Goal: Information Seeking & Learning: Find contact information

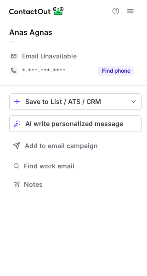
scroll to position [5, 5]
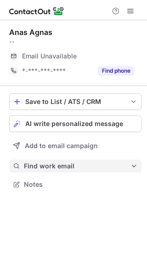
click at [71, 161] on button "Find work email" at bounding box center [75, 166] width 132 height 13
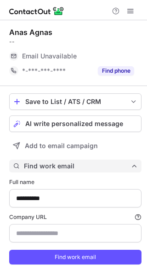
scroll to position [19, 0]
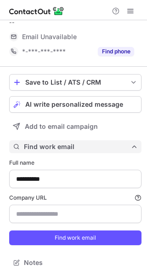
type input "**********"
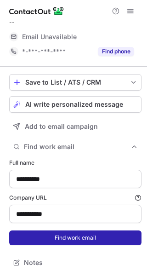
click at [56, 235] on button "Find work email" at bounding box center [75, 237] width 132 height 15
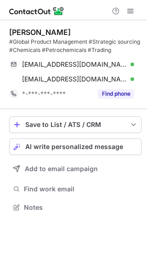
scroll to position [200, 147]
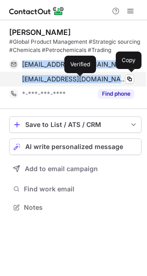
drag, startPoint x: 20, startPoint y: 66, endPoint x: 80, endPoint y: 78, distance: 61.0
click at [80, 78] on div "osdeynega@gmail.com Verified Copy olha@dutch2.com Verified Copy" at bounding box center [71, 71] width 125 height 29
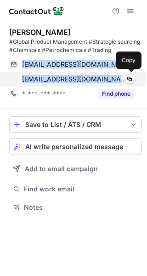
copy div "osdeynega@gmail.com Verified Copy olha@dutch2.com"
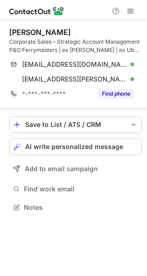
scroll to position [200, 147]
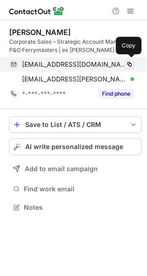
click at [23, 68] on span "[EMAIL_ADDRESS][DOMAIN_NAME]" at bounding box center [74, 64] width 105 height 8
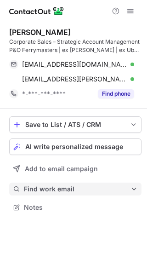
click at [59, 185] on span "Find work email" at bounding box center [77, 189] width 107 height 8
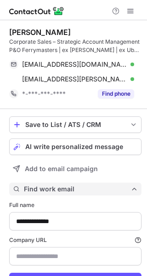
scroll to position [42, 0]
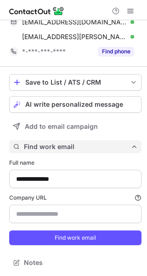
type input "********"
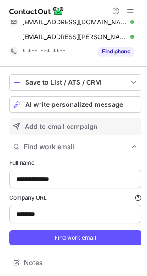
scroll to position [0, 0]
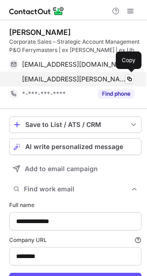
click at [61, 83] on div "[EMAIL_ADDRESS][PERSON_NAME][DOMAIN_NAME] Verified Copy" at bounding box center [71, 79] width 125 height 15
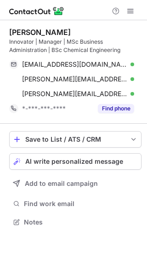
scroll to position [215, 147]
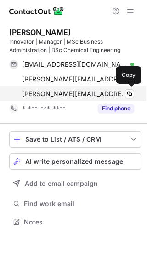
click at [53, 91] on span "t.vanoss@oss.nl" at bounding box center [74, 94] width 105 height 8
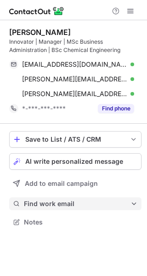
click at [62, 201] on span "Find work email" at bounding box center [77, 204] width 107 height 8
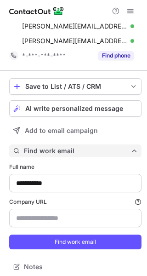
scroll to position [57, 0]
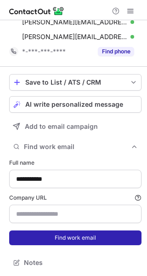
type input "******"
click at [58, 235] on button "Find work email" at bounding box center [75, 237] width 132 height 15
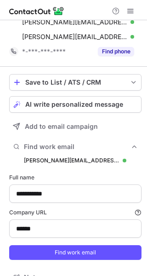
scroll to position [327, 141]
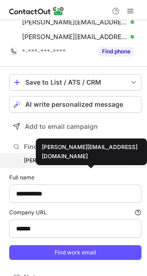
click at [63, 162] on div "t.vanoss@oss.nl" at bounding box center [71, 160] width 95 height 8
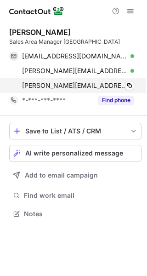
scroll to position [207, 147]
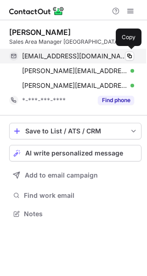
click at [71, 61] on div "alwinvanvugt@gmail.com Verified Copy" at bounding box center [71, 56] width 125 height 15
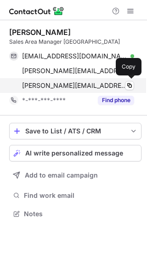
click at [97, 87] on span "alwin.vanvugt@bkvibro.com" at bounding box center [74, 85] width 105 height 8
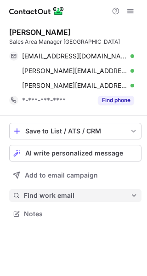
click at [70, 194] on span "Find work email" at bounding box center [77, 195] width 107 height 8
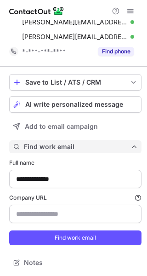
scroll to position [49, 0]
type input "**********"
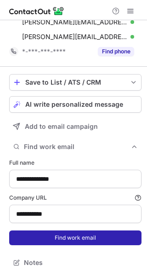
click at [65, 234] on button "Find work email" at bounding box center [75, 237] width 132 height 15
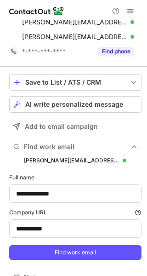
scroll to position [319, 141]
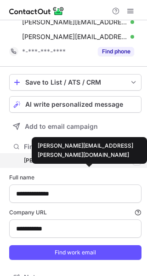
click at [75, 161] on div "alwin.vanvugt@bkvibro.com" at bounding box center [71, 160] width 95 height 8
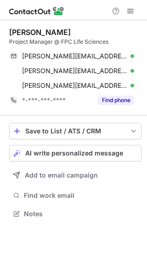
scroll to position [207, 147]
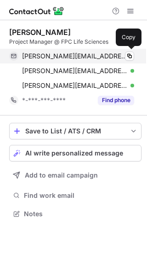
click at [81, 49] on div "dannyrawcliffe@live.co.uk Verified Copy" at bounding box center [71, 56] width 125 height 15
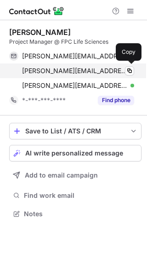
click at [41, 71] on span "d.rawcliffe@enzazaden.nl" at bounding box center [74, 71] width 105 height 8
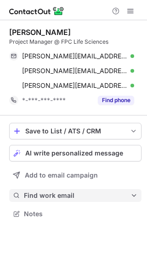
click at [51, 200] on button "Find work email" at bounding box center [75, 195] width 132 height 13
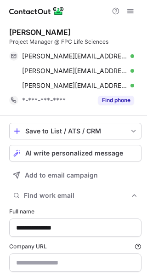
scroll to position [49, 0]
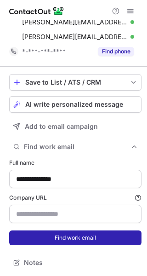
click at [56, 234] on button "Find work email" at bounding box center [75, 237] width 132 height 15
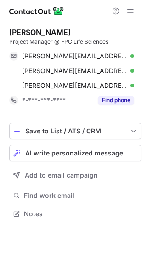
scroll to position [207, 147]
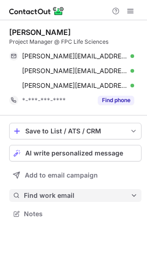
click at [34, 191] on span "Find work email" at bounding box center [77, 195] width 107 height 8
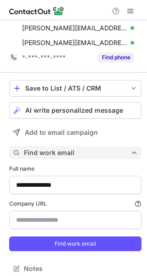
scroll to position [49, 0]
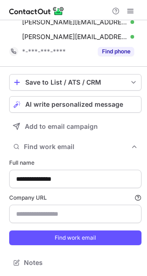
click at [31, 249] on form "**********" at bounding box center [75, 201] width 132 height 97
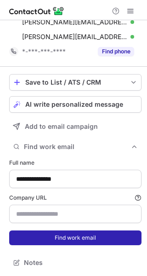
click at [24, 238] on button "Find work email" at bounding box center [75, 237] width 132 height 15
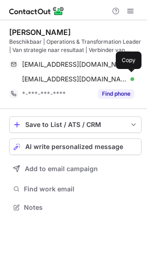
scroll to position [200, 147]
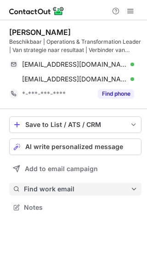
click at [49, 194] on button "Find work email" at bounding box center [75, 189] width 132 height 13
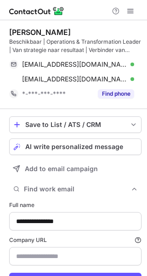
type input "**********"
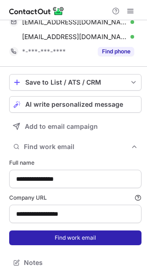
click at [53, 236] on button "Find work email" at bounding box center [75, 237] width 132 height 15
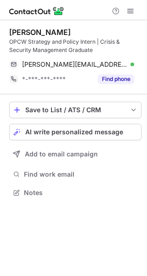
scroll to position [186, 147]
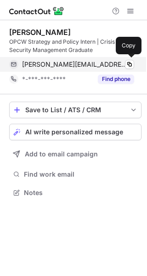
click at [91, 67] on span "[PERSON_NAME][EMAIL_ADDRESS][PERSON_NAME][DOMAIN_NAME]" at bounding box center [74, 64] width 105 height 8
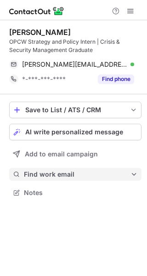
click at [46, 176] on span "Find work email" at bounding box center [77, 174] width 107 height 8
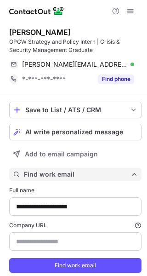
scroll to position [28, 0]
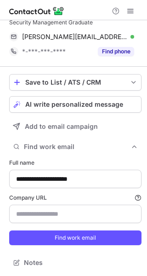
type input "********"
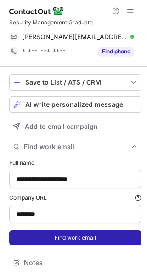
click at [49, 235] on button "Find work email" at bounding box center [75, 237] width 132 height 15
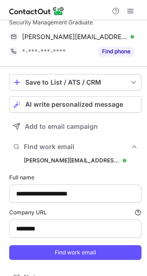
scroll to position [298, 141]
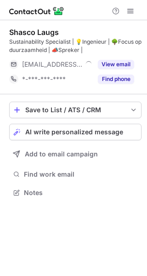
scroll to position [186, 147]
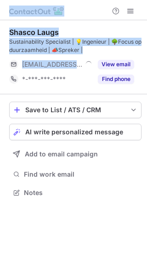
drag, startPoint x: 0, startPoint y: 0, endPoint x: 165, endPoint y: 18, distance: 165.6
click at [147, 18] on html "Shasco Laugs Sustainability Specialist | 💡Ingenieur | 🌳Focus op duurzaamheid | …" at bounding box center [73, 138] width 147 height 276
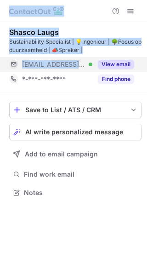
click at [123, 63] on button "View email" at bounding box center [116, 64] width 36 height 9
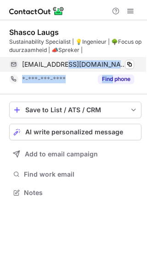
drag, startPoint x: 112, startPoint y: 73, endPoint x: 67, endPoint y: 60, distance: 46.4
click at [67, 60] on div "Shasco Laugs Sustainability Specialist | 💡Ingenieur | 🌳Focus op duurzaamheid | …" at bounding box center [75, 57] width 132 height 59
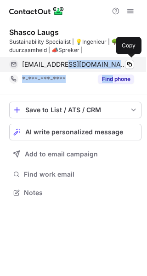
click at [67, 60] on span "shasco@peerby.com" at bounding box center [74, 64] width 105 height 8
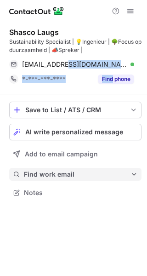
click at [71, 175] on span "Find work email" at bounding box center [77, 174] width 107 height 8
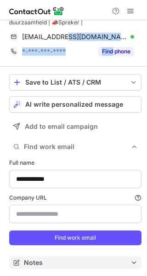
type input "**********"
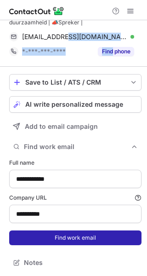
click at [53, 233] on button "Find work email" at bounding box center [75, 237] width 132 height 15
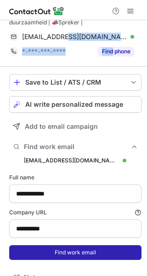
scroll to position [298, 141]
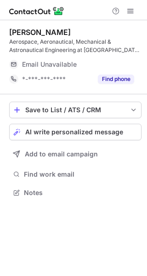
scroll to position [186, 147]
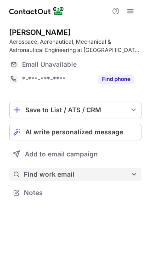
click at [47, 170] on button "Find work email" at bounding box center [75, 174] width 132 height 13
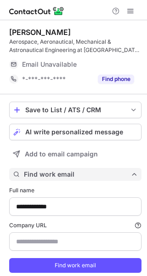
scroll to position [28, 0]
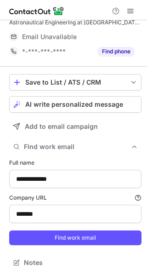
type input "*******"
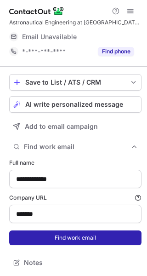
click at [56, 238] on button "Find work email" at bounding box center [75, 237] width 132 height 15
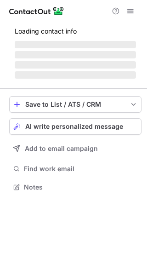
scroll to position [186, 147]
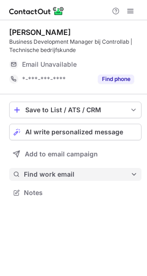
click at [73, 177] on span "Find work email" at bounding box center [77, 174] width 107 height 8
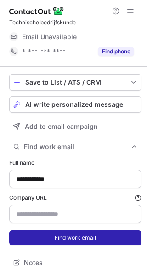
type input "**********"
click at [74, 240] on button "Find work email" at bounding box center [75, 237] width 132 height 15
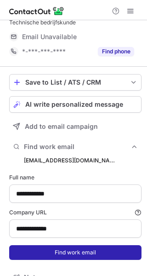
scroll to position [298, 141]
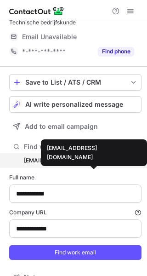
click at [82, 163] on div "luuk.sluetter@controllab.nl" at bounding box center [71, 160] width 95 height 8
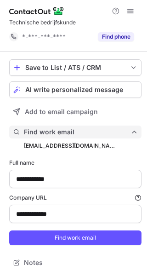
scroll to position [283, 141]
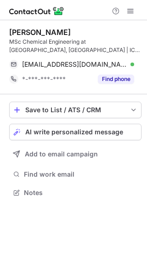
scroll to position [186, 147]
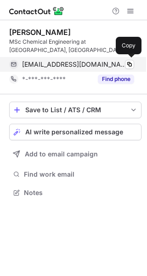
click at [59, 64] on span "[EMAIL_ADDRESS][DOMAIN_NAME]" at bounding box center [74, 64] width 105 height 8
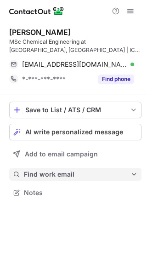
click at [66, 172] on span "Find work email" at bounding box center [77, 174] width 107 height 8
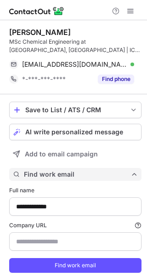
scroll to position [28, 0]
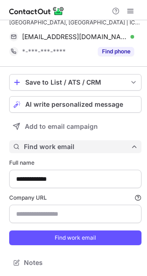
type input "**********"
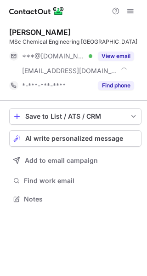
scroll to position [192, 147]
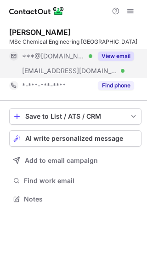
click at [107, 55] on button "View email" at bounding box center [116, 55] width 36 height 9
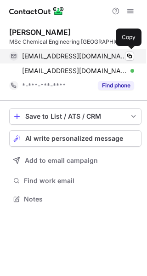
click at [50, 58] on span "[EMAIL_ADDRESS][DOMAIN_NAME]" at bounding box center [74, 56] width 105 height 8
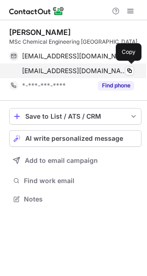
click at [93, 67] on span "[EMAIL_ADDRESS][DOMAIN_NAME]" at bounding box center [74, 71] width 105 height 8
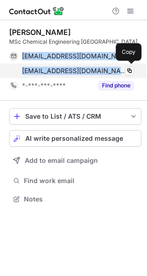
drag, startPoint x: 18, startPoint y: 57, endPoint x: 113, endPoint y: 74, distance: 96.2
click at [113, 74] on div "[EMAIL_ADDRESS][DOMAIN_NAME] Verified Copy [EMAIL_ADDRESS][DOMAIN_NAME] Verifie…" at bounding box center [71, 63] width 125 height 29
copy div "[EMAIL_ADDRESS][DOMAIN_NAME] Verified Copy [EMAIL_ADDRESS][DOMAIN_NAME]"
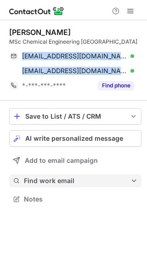
click at [72, 178] on span "Find work email" at bounding box center [77, 181] width 107 height 8
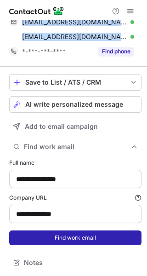
type input "**********"
click at [70, 238] on button "Find work email" at bounding box center [75, 237] width 132 height 15
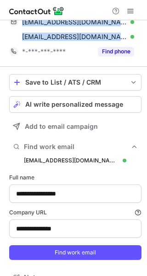
scroll to position [304, 141]
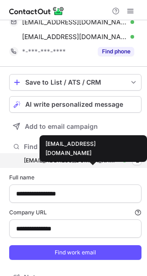
click at [84, 159] on div "abbenhuis@npm-capital.com" at bounding box center [71, 160] width 95 height 8
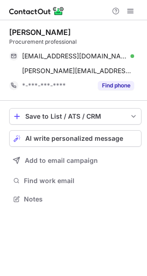
scroll to position [192, 147]
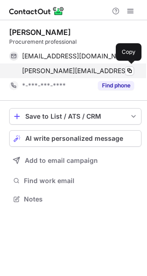
click at [67, 68] on span "o.heurter@curamare.nl" at bounding box center [78, 71] width 112 height 8
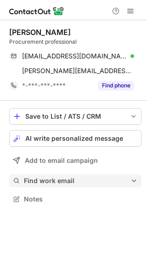
click at [61, 185] on button "Find work email" at bounding box center [75, 180] width 132 height 13
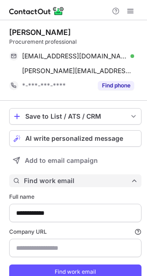
scroll to position [34, 0]
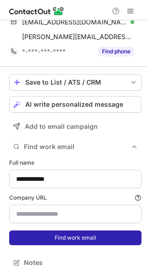
click at [67, 234] on button "Find work email" at bounding box center [75, 237] width 132 height 15
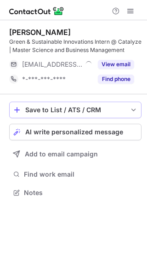
scroll to position [186, 147]
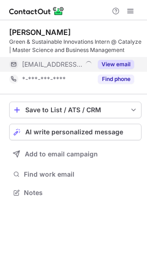
click at [111, 62] on button "View email" at bounding box center [116, 64] width 36 height 9
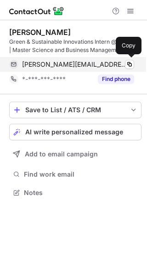
click at [65, 67] on span "[PERSON_NAME][EMAIL_ADDRESS][DOMAIN_NAME]" at bounding box center [74, 64] width 105 height 8
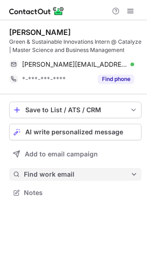
click at [51, 179] on button "Find work email" at bounding box center [75, 174] width 132 height 13
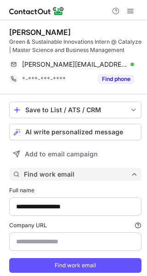
scroll to position [283, 141]
type input "**********"
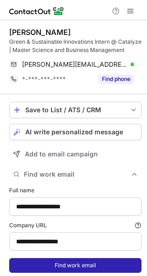
click at [57, 268] on button "Find work email" at bounding box center [75, 265] width 132 height 15
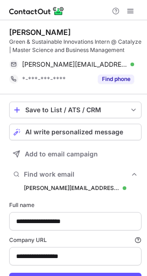
scroll to position [298, 141]
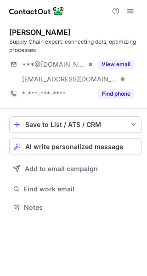
scroll to position [200, 147]
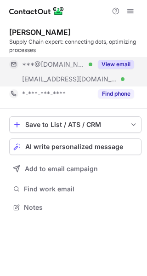
click at [112, 67] on button "View email" at bounding box center [116, 64] width 36 height 9
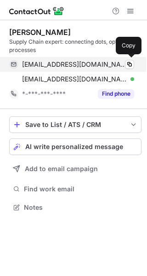
click at [60, 66] on span "julianainfurna@gmail.com" at bounding box center [74, 64] width 105 height 8
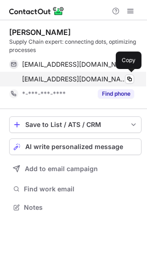
click at [68, 79] on span "jinfurna@denhartogh.com" at bounding box center [74, 79] width 105 height 8
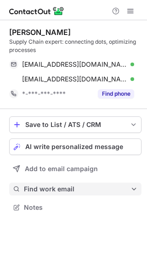
click at [56, 188] on span "Find work email" at bounding box center [77, 189] width 107 height 8
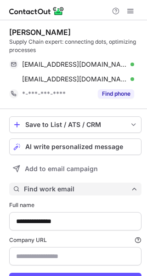
scroll to position [42, 0]
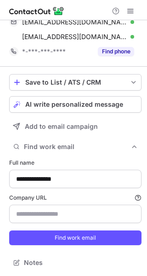
click at [49, 245] on form "**********" at bounding box center [75, 201] width 132 height 97
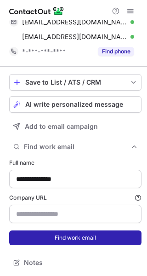
click at [44, 239] on button "Find work email" at bounding box center [75, 237] width 132 height 15
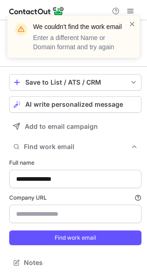
click at [137, 28] on div "We couldn't find the work email Enter a different Name or Domain format and try…" at bounding box center [73, 37] width 132 height 42
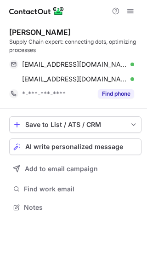
scroll to position [200, 147]
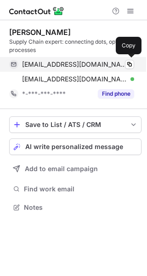
click at [97, 63] on span "[EMAIL_ADDRESS][DOMAIN_NAME]" at bounding box center [74, 64] width 105 height 8
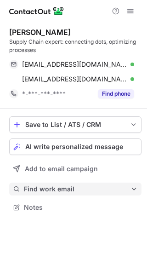
click at [69, 193] on span "Find work email" at bounding box center [77, 189] width 107 height 8
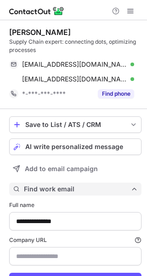
scroll to position [42, 0]
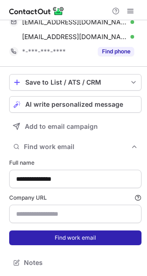
click at [67, 240] on button "Find work email" at bounding box center [75, 237] width 132 height 15
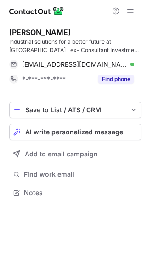
scroll to position [186, 147]
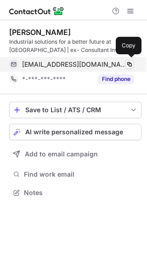
click at [85, 69] on div "[EMAIL_ADDRESS][DOMAIN_NAME] Verified Copy" at bounding box center [71, 64] width 125 height 15
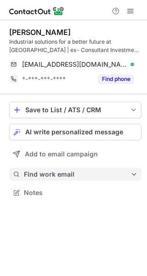
click at [49, 173] on span "Find work email" at bounding box center [77, 174] width 107 height 8
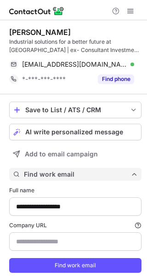
scroll to position [283, 141]
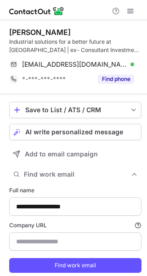
type input "**********"
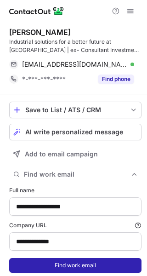
click at [61, 263] on button "Find work email" at bounding box center [75, 265] width 132 height 15
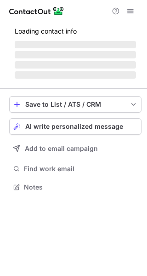
scroll to position [186, 147]
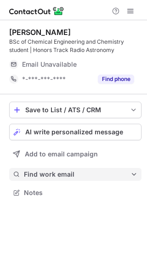
click at [56, 168] on button "Find work email" at bounding box center [75, 174] width 132 height 13
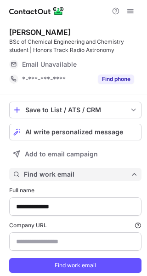
scroll to position [28, 0]
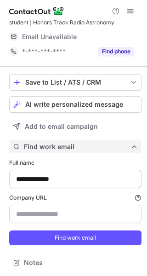
type input "**********"
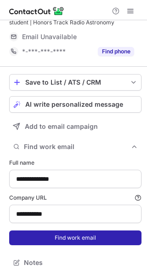
click at [69, 238] on button "Find work email" at bounding box center [75, 237] width 132 height 15
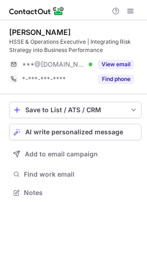
scroll to position [186, 147]
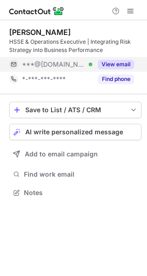
click at [113, 62] on button "View email" at bounding box center [116, 64] width 36 height 9
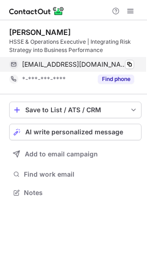
drag, startPoint x: 76, startPoint y: 55, endPoint x: 80, endPoint y: 63, distance: 9.1
click at [80, 63] on div "Henrique G. HSSE & Operations Executive | Integrating Risk Strategy into Busine…" at bounding box center [75, 57] width 132 height 59
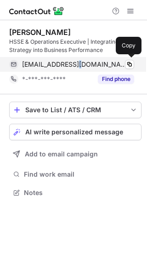
click at [80, 63] on span "henriquegaio@hotmail.com" at bounding box center [74, 64] width 105 height 8
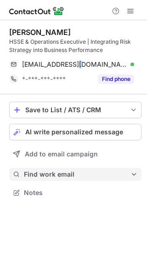
click at [56, 170] on span "Find work email" at bounding box center [77, 174] width 107 height 8
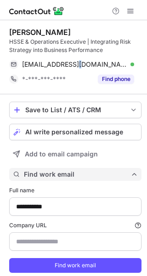
scroll to position [28, 0]
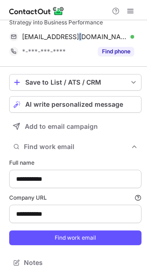
type input "**********"
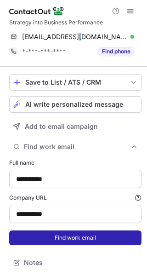
click at [57, 241] on button "Find work email" at bounding box center [75, 237] width 132 height 15
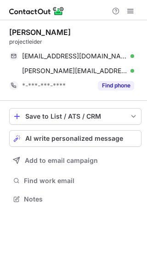
scroll to position [192, 147]
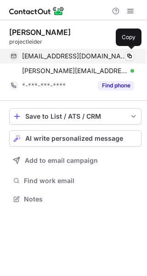
click at [94, 52] on span "[EMAIL_ADDRESS][DOMAIN_NAME]" at bounding box center [74, 56] width 105 height 8
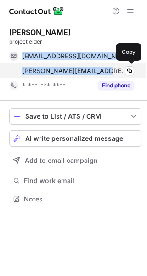
drag, startPoint x: 23, startPoint y: 59, endPoint x: 102, endPoint y: 73, distance: 80.7
click at [102, 73] on div "[EMAIL_ADDRESS][DOMAIN_NAME] Verified Copy [PERSON_NAME][EMAIL_ADDRESS][PERSON_…" at bounding box center [71, 63] width 125 height 29
copy div "[EMAIL_ADDRESS][DOMAIN_NAME] Verified Copy [PERSON_NAME][EMAIL_ADDRESS][PERSON_…"
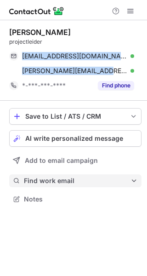
click at [64, 179] on span "Find work email" at bounding box center [77, 181] width 107 height 8
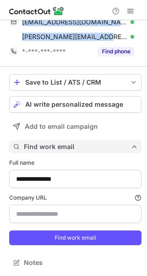
type input "*******"
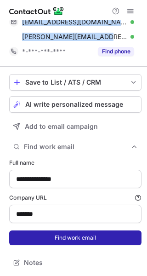
click at [54, 235] on button "Find work email" at bounding box center [75, 237] width 132 height 15
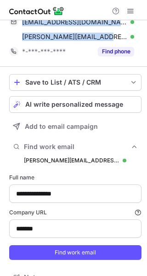
scroll to position [304, 141]
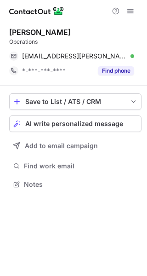
scroll to position [177, 147]
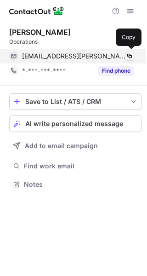
click at [63, 57] on span "micha_harmsen@cargill.com" at bounding box center [74, 56] width 105 height 8
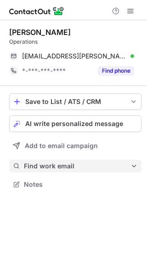
click at [46, 170] on span "Find work email" at bounding box center [77, 166] width 107 height 8
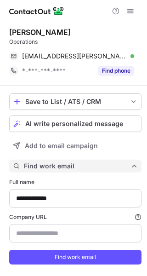
scroll to position [19, 0]
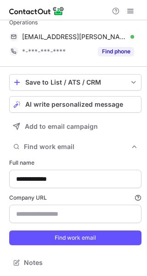
click at [67, 247] on form "**********" at bounding box center [75, 201] width 132 height 97
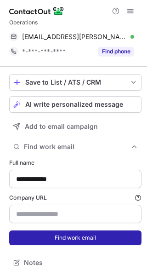
click at [63, 242] on button "Find work email" at bounding box center [75, 237] width 132 height 15
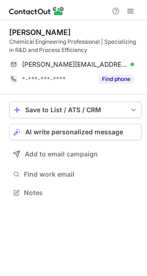
scroll to position [186, 147]
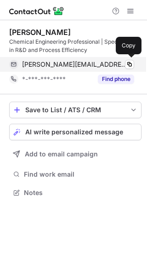
click at [67, 68] on span "[PERSON_NAME][EMAIL_ADDRESS][DOMAIN_NAME]" at bounding box center [74, 64] width 105 height 8
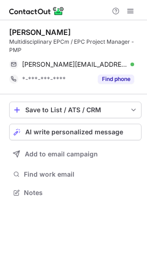
scroll to position [186, 147]
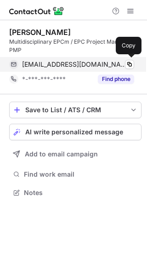
click at [68, 64] on span "[EMAIL_ADDRESS][DOMAIN_NAME]" at bounding box center [74, 64] width 105 height 8
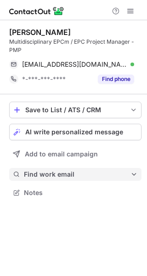
click at [85, 173] on span "Find work email" at bounding box center [77, 174] width 107 height 8
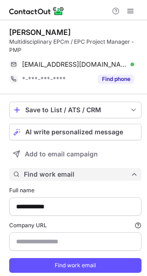
scroll to position [28, 0]
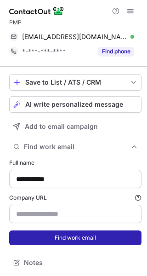
type input "********"
click at [59, 238] on button "Find work email" at bounding box center [75, 237] width 132 height 15
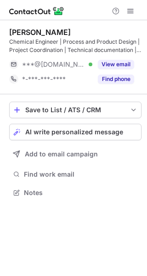
scroll to position [186, 147]
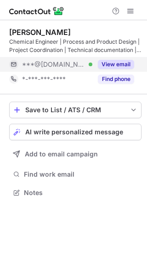
click at [117, 63] on button "View email" at bounding box center [116, 64] width 36 height 9
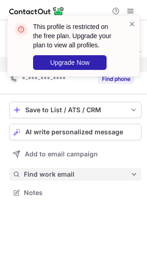
click at [71, 175] on span "Find work email" at bounding box center [77, 174] width 107 height 8
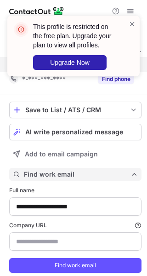
scroll to position [28, 0]
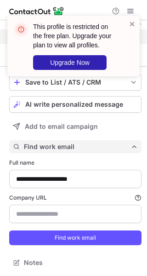
type input "**********"
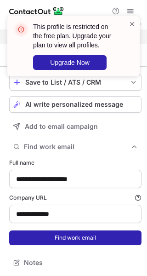
click at [77, 231] on button "Find work email" at bounding box center [75, 237] width 132 height 15
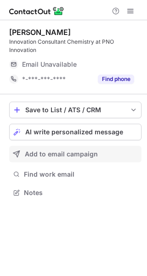
scroll to position [186, 147]
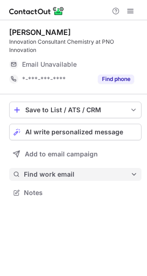
click at [63, 177] on span "Find work email" at bounding box center [77, 174] width 107 height 8
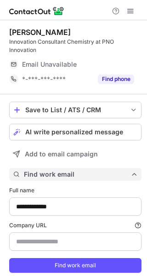
scroll to position [28, 0]
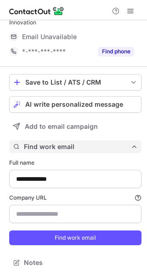
type input "**********"
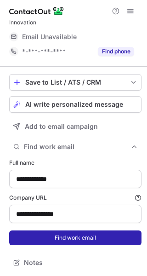
click at [47, 237] on button "Find work email" at bounding box center [75, 237] width 132 height 15
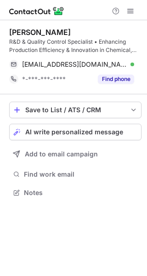
scroll to position [186, 147]
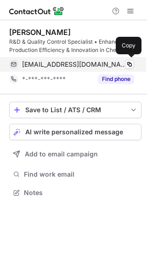
click at [89, 60] on span "rbterstege@gmail.com" at bounding box center [74, 64] width 105 height 8
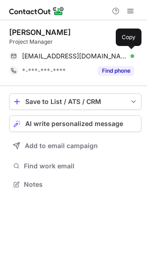
scroll to position [177, 147]
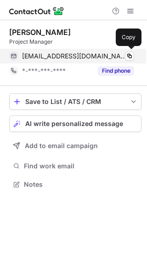
click at [88, 58] on span "[EMAIL_ADDRESS][DOMAIN_NAME]" at bounding box center [74, 56] width 105 height 8
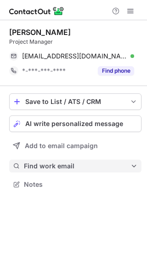
click at [78, 171] on button "Find work email" at bounding box center [75, 166] width 132 height 13
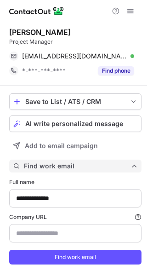
scroll to position [19, 0]
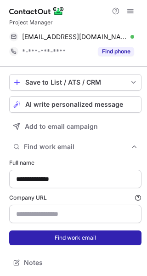
click at [69, 242] on button "Find work email" at bounding box center [75, 237] width 132 height 15
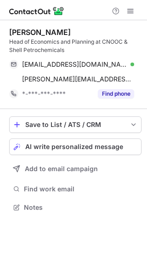
scroll to position [200, 147]
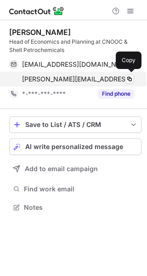
click at [91, 74] on div "[PERSON_NAME][EMAIL_ADDRESS][PERSON_NAME][DOMAIN_NAME] Copy" at bounding box center [71, 79] width 125 height 15
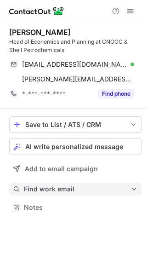
click at [57, 190] on span "Find work email" at bounding box center [77, 189] width 107 height 8
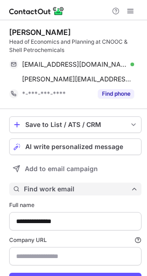
scroll to position [42, 0]
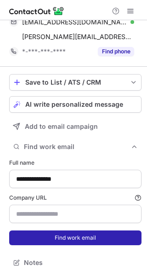
click at [58, 242] on button "Find work email" at bounding box center [75, 237] width 132 height 15
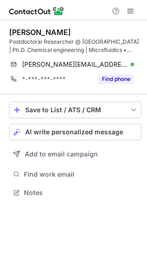
scroll to position [186, 147]
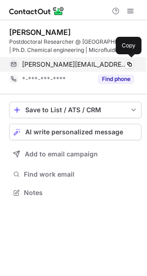
click at [66, 57] on div "manikuntala.mukhopadhyay@wur.nl Verified Copy" at bounding box center [71, 64] width 125 height 15
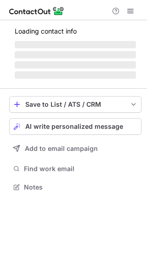
scroll to position [5, 5]
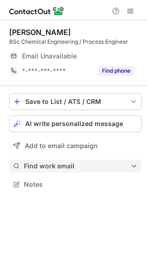
click at [54, 169] on span "Find work email" at bounding box center [77, 166] width 107 height 8
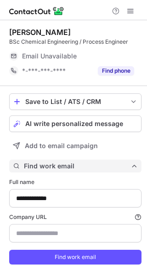
scroll to position [19, 0]
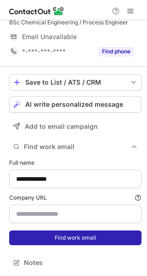
click at [63, 234] on button "Find work email" at bounding box center [75, 237] width 132 height 15
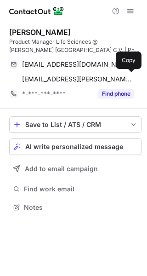
scroll to position [200, 147]
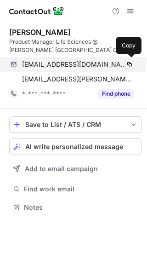
click at [82, 60] on span "cnndurukan@gmail.com" at bounding box center [74, 64] width 105 height 8
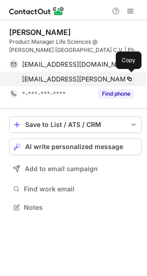
click at [46, 75] on span "cdurukan@peter-greven.com" at bounding box center [78, 79] width 112 height 8
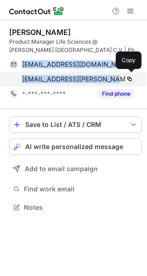
drag, startPoint x: 21, startPoint y: 65, endPoint x: 111, endPoint y: 80, distance: 90.9
click at [111, 80] on div "cnndurukan@gmail.com Verified Copy cdurukan@peter-greven.com Copy" at bounding box center [71, 71] width 125 height 29
copy div "cnndurukan@gmail.com Verified Copy cdurukan@peter-greven.com"
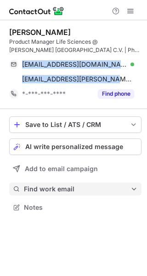
click at [69, 194] on button "Find work email" at bounding box center [75, 189] width 132 height 13
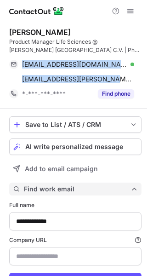
scroll to position [42, 0]
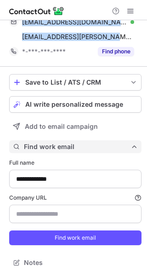
type input "**********"
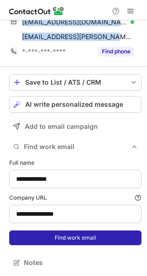
click at [74, 234] on button "Find work email" at bounding box center [75, 237] width 132 height 15
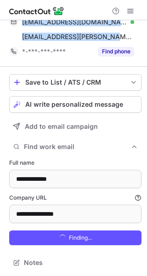
scroll to position [313, 141]
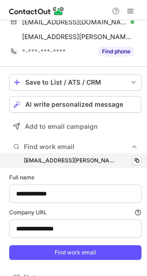
click at [80, 165] on div "cdurukan@peter-greven.com cdurukan@peter-greven.com Copy" at bounding box center [75, 160] width 132 height 15
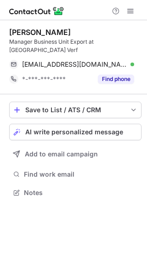
scroll to position [186, 147]
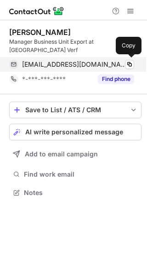
click at [98, 67] on div "[EMAIL_ADDRESS][DOMAIN_NAME] Verified" at bounding box center [78, 64] width 112 height 8
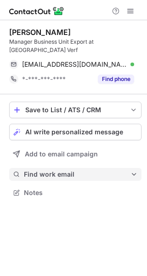
click at [29, 178] on span "Find work email" at bounding box center [77, 174] width 107 height 8
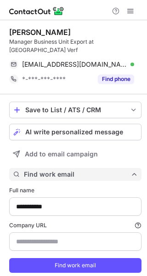
scroll to position [28, 0]
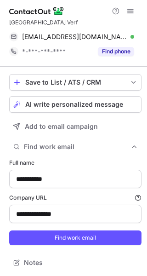
type input "**********"
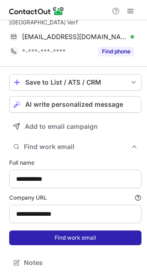
click at [52, 244] on button "Find work email" at bounding box center [75, 237] width 132 height 15
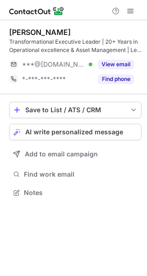
scroll to position [186, 147]
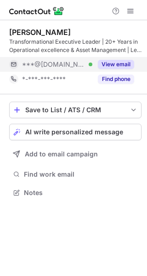
click at [110, 69] on div "View email" at bounding box center [113, 64] width 42 height 15
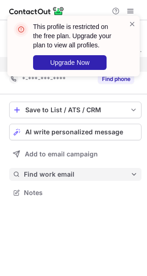
click at [40, 175] on span "Find work email" at bounding box center [77, 174] width 107 height 8
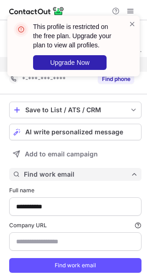
scroll to position [28, 0]
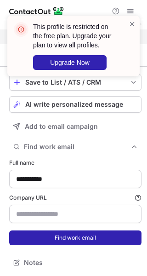
click at [46, 233] on button "Find work email" at bounding box center [75, 237] width 132 height 15
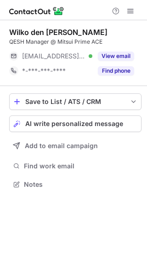
scroll to position [5, 5]
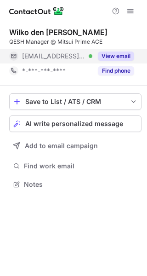
click at [114, 57] on button "View email" at bounding box center [116, 55] width 36 height 9
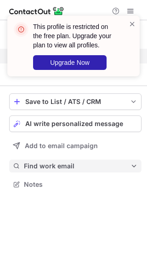
click at [58, 167] on span "Find work email" at bounding box center [77, 166] width 107 height 8
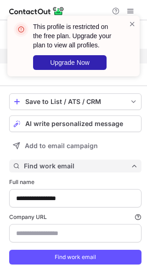
scroll to position [19, 0]
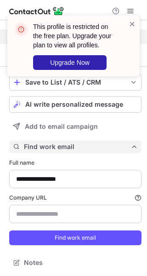
type input "*********"
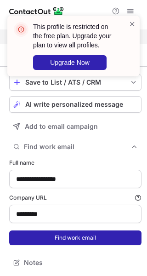
click at [65, 237] on button "Find work email" at bounding box center [75, 237] width 132 height 15
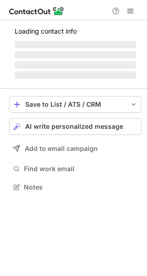
scroll to position [5, 5]
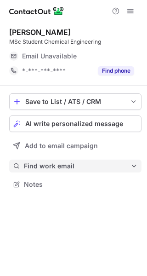
click at [65, 162] on span "Find work email" at bounding box center [77, 166] width 107 height 8
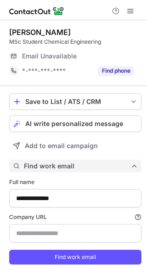
scroll to position [19, 0]
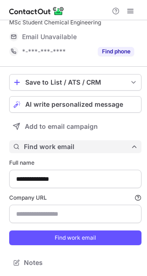
type input "**********"
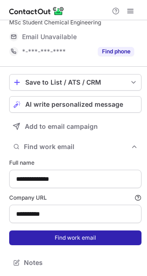
click at [67, 243] on button "Find work email" at bounding box center [75, 237] width 132 height 15
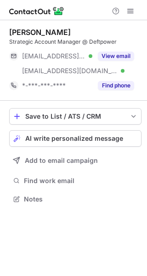
scroll to position [192, 147]
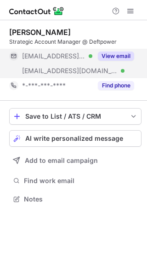
click at [112, 57] on button "View email" at bounding box center [116, 55] width 36 height 9
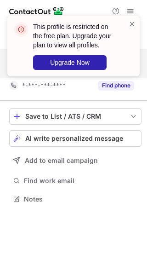
click at [63, 173] on div "Save to List / ATS / CRM List Select Lever Connect Greenhouse Connect Salesforc…" at bounding box center [75, 157] width 132 height 112
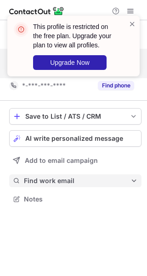
click at [61, 178] on span "Find work email" at bounding box center [77, 181] width 107 height 8
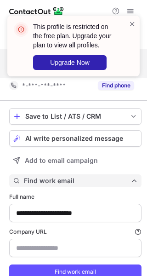
scroll to position [34, 0]
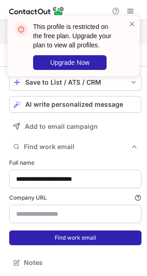
click at [56, 234] on button "Find work email" at bounding box center [75, 237] width 132 height 15
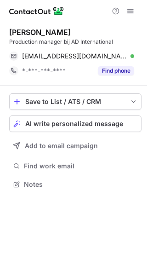
scroll to position [177, 147]
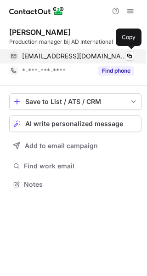
click at [71, 51] on div "[EMAIL_ADDRESS][DOMAIN_NAME] Verified Copy" at bounding box center [71, 56] width 125 height 15
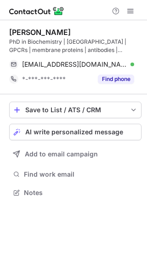
scroll to position [186, 147]
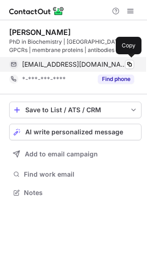
click at [81, 61] on span "adititandale99@gmail.com" at bounding box center [74, 64] width 105 height 8
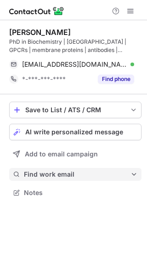
click at [64, 174] on span "Find work email" at bounding box center [77, 174] width 107 height 8
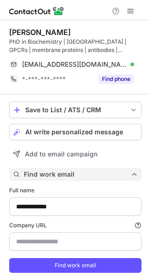
scroll to position [28, 0]
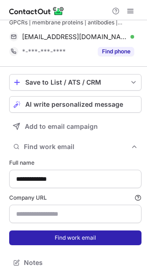
click at [70, 231] on button "Find work email" at bounding box center [75, 237] width 132 height 15
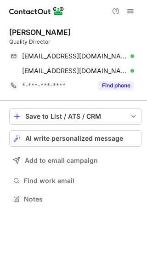
scroll to position [192, 147]
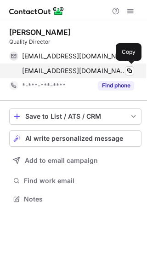
click at [86, 69] on span "[EMAIL_ADDRESS][DOMAIN_NAME]" at bounding box center [74, 71] width 105 height 8
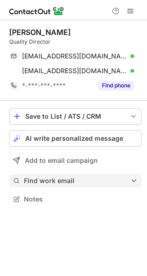
click at [53, 177] on span "Find work email" at bounding box center [77, 181] width 107 height 8
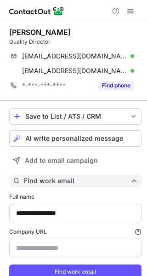
scroll to position [34, 0]
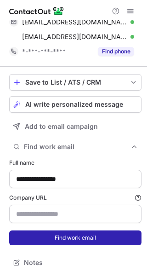
click at [68, 238] on button "Find work email" at bounding box center [75, 237] width 132 height 15
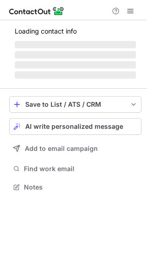
scroll to position [5, 5]
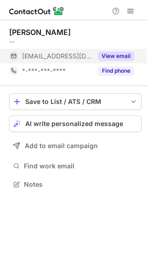
click at [125, 55] on button "View email" at bounding box center [116, 55] width 36 height 9
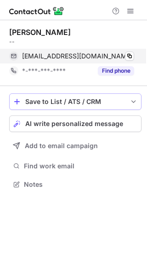
drag, startPoint x: 117, startPoint y: 98, endPoint x: 81, endPoint y: 57, distance: 54.5
click at [81, 57] on div "Massimiliano Donadon -- donadon@resato.com Copy *-***-***-**** Find phone Save …" at bounding box center [73, 109] width 147 height 178
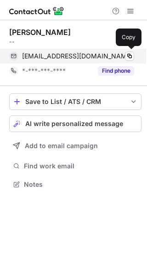
click at [81, 57] on span "donadon@resato.com" at bounding box center [77, 56] width 111 height 8
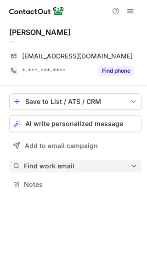
click at [38, 164] on span "Find work email" at bounding box center [77, 166] width 107 height 8
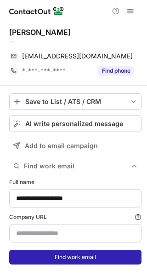
type input "**********"
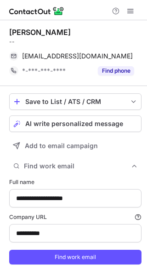
scroll to position [16, 0]
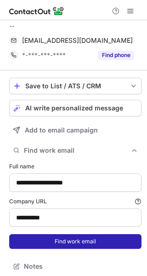
click at [62, 239] on button "Find work email" at bounding box center [75, 241] width 132 height 15
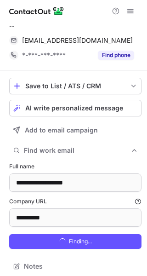
scroll to position [290, 141]
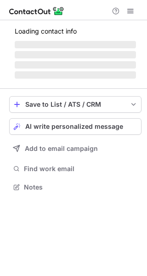
scroll to position [5, 5]
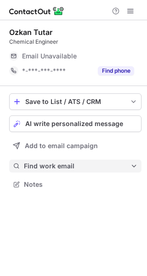
click at [74, 162] on span "Find work email" at bounding box center [77, 166] width 107 height 8
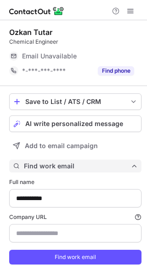
scroll to position [19, 0]
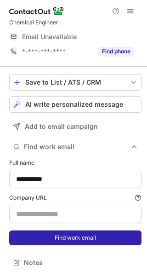
click at [70, 244] on button "Find work email" at bounding box center [75, 237] width 132 height 15
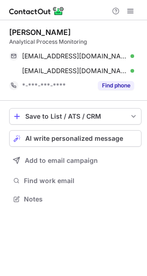
scroll to position [192, 147]
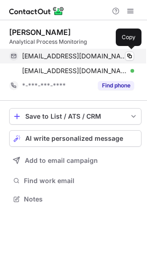
click at [91, 56] on span "alisaadeghi87@gmail.com" at bounding box center [74, 56] width 105 height 8
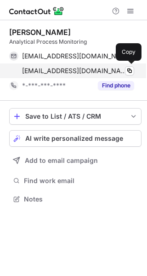
click at [50, 69] on span "alis@elscolab.com" at bounding box center [74, 71] width 105 height 8
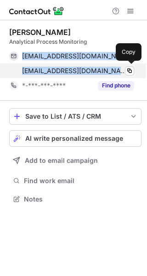
drag, startPoint x: 18, startPoint y: 59, endPoint x: 80, endPoint y: 71, distance: 63.6
click at [80, 71] on div "alisaadeghi87@gmail.com Verified Copy alis@elscolab.com Verified Copy" at bounding box center [71, 63] width 125 height 29
copy div "alisaadeghi87@gmail.com Verified Copy alis@elscolab.com"
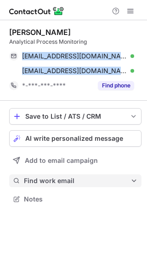
click at [77, 177] on span "Find work email" at bounding box center [77, 181] width 107 height 8
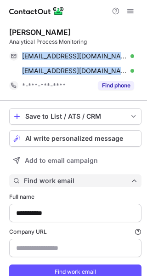
scroll to position [34, 0]
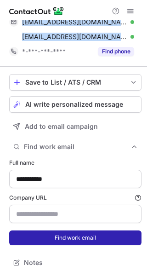
click at [83, 234] on button "Find work email" at bounding box center [75, 237] width 132 height 15
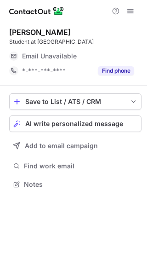
scroll to position [5, 5]
click at [59, 173] on div "Save to List / ATS / CRM List Select Lever Connect Greenhouse Connect Salesforc…" at bounding box center [75, 142] width 132 height 112
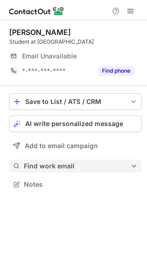
click at [57, 168] on span "Find work email" at bounding box center [77, 166] width 107 height 8
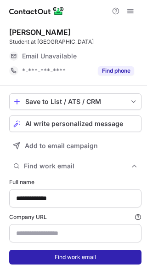
click at [73, 257] on button "Find work email" at bounding box center [75, 257] width 132 height 15
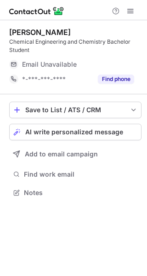
scroll to position [186, 147]
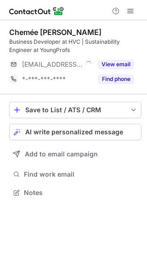
scroll to position [186, 147]
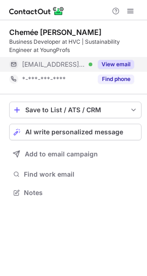
click at [120, 58] on div "View email" at bounding box center [113, 64] width 42 height 15
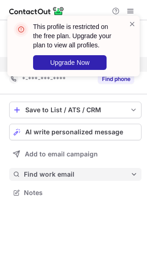
click at [62, 176] on span "Find work email" at bounding box center [77, 174] width 107 height 8
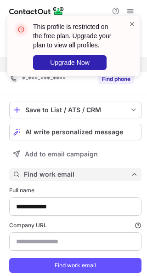
scroll to position [283, 141]
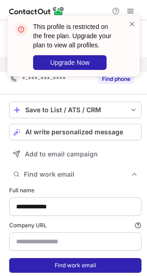
click at [74, 265] on button "Find work email" at bounding box center [75, 265] width 132 height 15
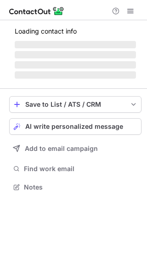
scroll to position [5, 5]
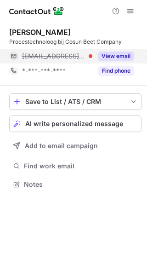
click at [115, 51] on button "View email" at bounding box center [116, 55] width 36 height 9
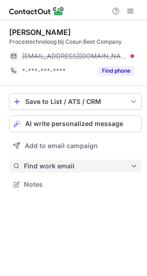
click at [57, 170] on button "Find work email" at bounding box center [75, 166] width 132 height 13
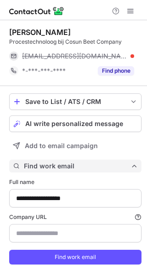
scroll to position [19, 0]
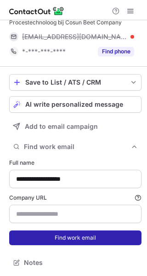
click at [65, 234] on button "Find work email" at bounding box center [75, 237] width 132 height 15
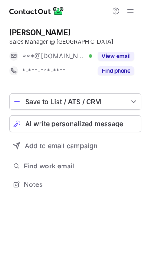
scroll to position [5, 5]
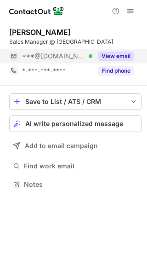
click at [117, 53] on button "View email" at bounding box center [116, 55] width 36 height 9
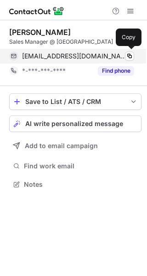
click at [61, 59] on span "paultje_number_8@hotmail.com" at bounding box center [74, 56] width 105 height 8
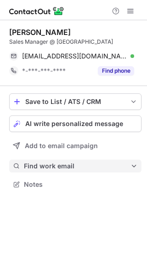
click at [61, 170] on span "Find work email" at bounding box center [77, 166] width 107 height 8
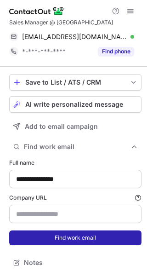
click at [56, 231] on button "Find work email" at bounding box center [75, 237] width 132 height 15
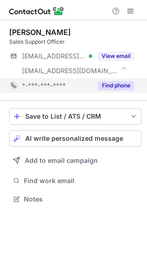
scroll to position [192, 147]
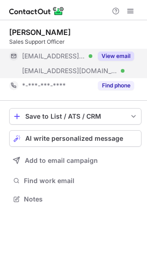
click at [108, 53] on button "View email" at bounding box center [116, 55] width 36 height 9
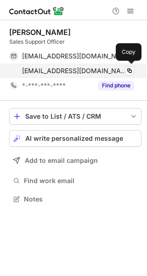
click at [81, 73] on span "[EMAIL_ADDRESS][DOMAIN_NAME]" at bounding box center [74, 71] width 105 height 8
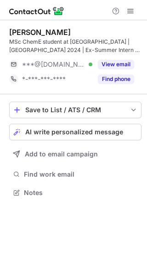
scroll to position [186, 147]
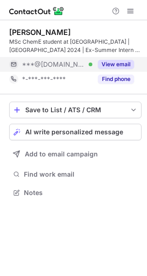
click at [131, 66] on button "View email" at bounding box center [116, 64] width 36 height 9
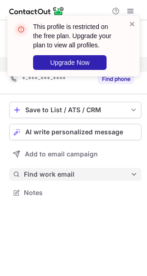
click at [59, 177] on span "Find work email" at bounding box center [77, 174] width 107 height 8
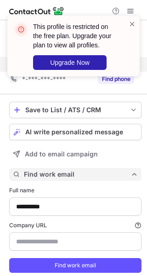
scroll to position [28, 0]
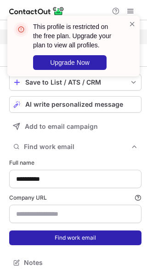
click at [60, 240] on button "Find work email" at bounding box center [75, 237] width 132 height 15
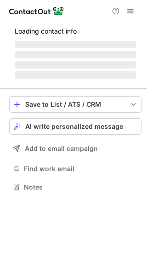
scroll to position [186, 147]
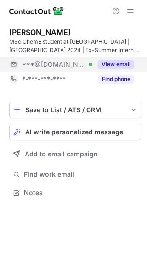
click at [116, 68] on button "View email" at bounding box center [116, 64] width 36 height 9
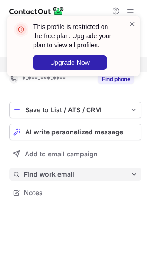
click at [63, 176] on span "Find work email" at bounding box center [77, 174] width 107 height 8
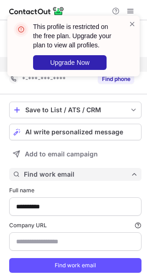
scroll to position [28, 0]
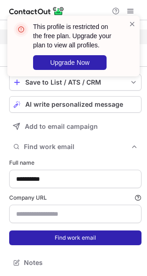
click at [61, 236] on button "Find work email" at bounding box center [75, 237] width 132 height 15
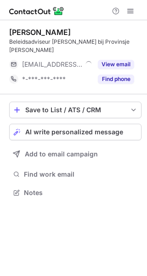
scroll to position [5, 5]
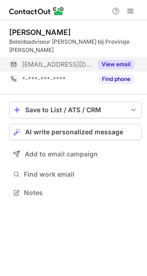
click at [121, 60] on button "View email" at bounding box center [116, 64] width 36 height 9
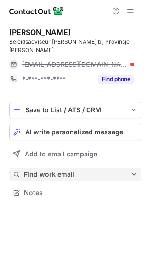
click at [49, 170] on span "Find work email" at bounding box center [77, 174] width 107 height 8
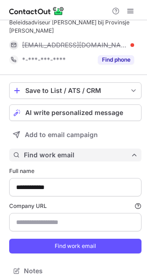
type input "**********"
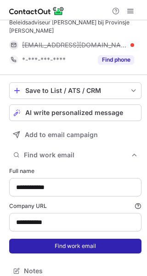
click at [57, 239] on button "Find work email" at bounding box center [75, 246] width 132 height 15
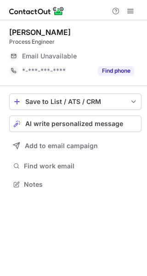
scroll to position [5, 5]
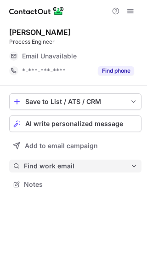
click at [36, 164] on span "Find work email" at bounding box center [77, 166] width 107 height 8
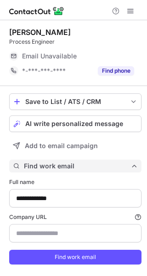
scroll to position [19, 0]
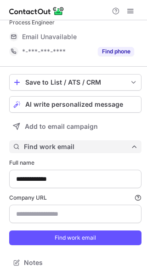
type input "**********"
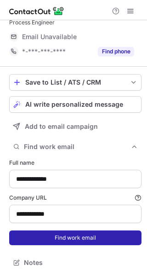
click at [64, 233] on button "Find work email" at bounding box center [75, 237] width 132 height 15
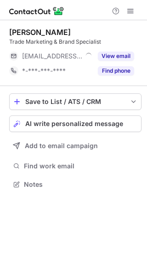
scroll to position [5, 5]
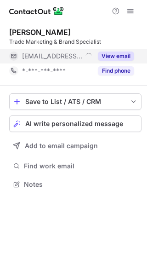
click at [102, 57] on button "View email" at bounding box center [116, 55] width 36 height 9
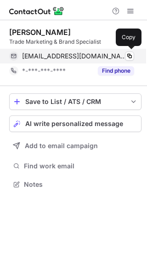
click at [78, 60] on div "[EMAIL_ADDRESS][DOMAIN_NAME] Verified Copy" at bounding box center [71, 56] width 125 height 15
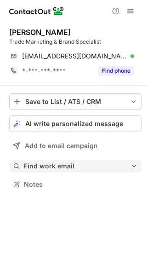
click at [38, 168] on span "Find work email" at bounding box center [77, 166] width 107 height 8
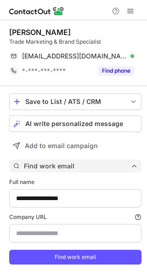
scroll to position [19, 0]
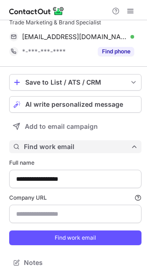
type input "**********"
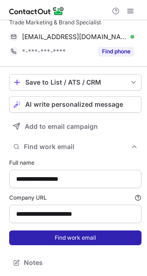
click at [70, 235] on button "Find work email" at bounding box center [75, 237] width 132 height 15
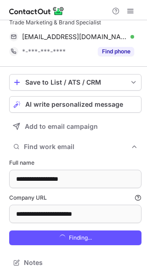
scroll to position [290, 141]
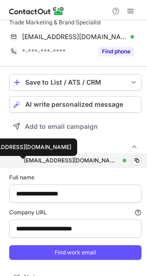
click at [40, 162] on div "[EMAIL_ADDRESS][DOMAIN_NAME]" at bounding box center [71, 160] width 95 height 8
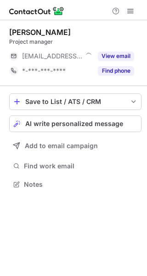
scroll to position [5, 5]
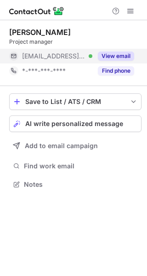
click at [121, 56] on button "View email" at bounding box center [116, 55] width 36 height 9
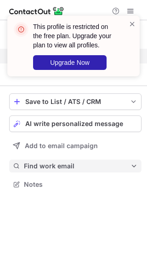
click at [54, 162] on span "Find work email" at bounding box center [77, 166] width 107 height 8
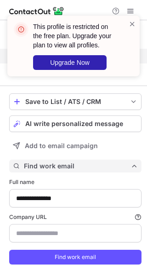
scroll to position [19, 0]
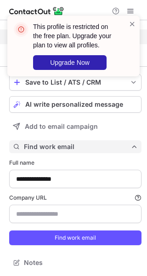
type input "**********"
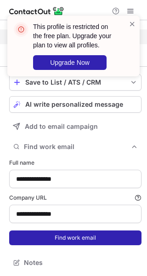
click at [80, 241] on button "Find work email" at bounding box center [75, 237] width 132 height 15
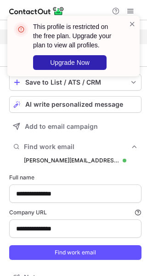
scroll to position [290, 141]
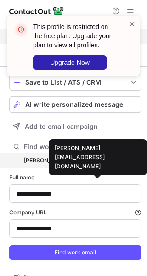
click at [91, 163] on div "m.kerkvliet@rg-projecten.nl" at bounding box center [71, 160] width 95 height 8
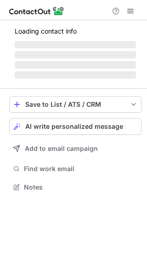
scroll to position [192, 147]
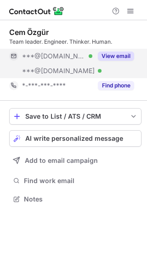
click at [108, 58] on button "View email" at bounding box center [116, 55] width 36 height 9
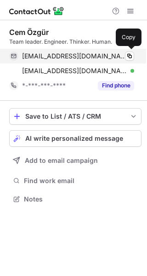
click at [55, 53] on span "czzozgur@gmail.com" at bounding box center [74, 56] width 105 height 8
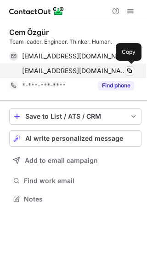
click at [61, 68] on span "ozgurce_cem@hotmail.com" at bounding box center [74, 71] width 105 height 8
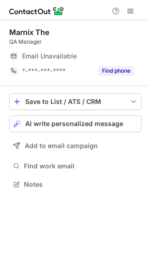
scroll to position [5, 5]
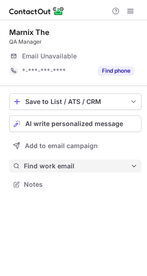
click at [60, 171] on button "Find work email" at bounding box center [75, 166] width 132 height 13
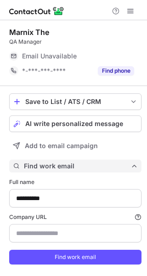
scroll to position [19, 0]
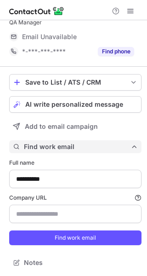
type input "**********"
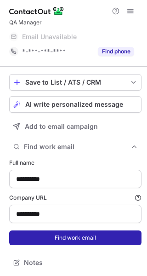
click at [63, 241] on button "Find work email" at bounding box center [75, 237] width 132 height 15
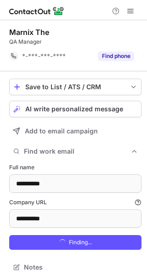
scroll to position [5, 0]
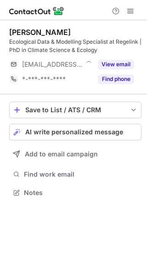
scroll to position [186, 147]
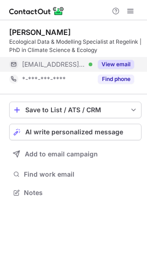
click at [118, 66] on button "View email" at bounding box center [116, 64] width 36 height 9
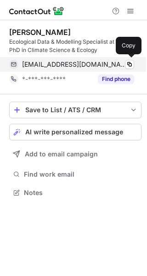
click at [38, 69] on div "[EMAIL_ADDRESS][DOMAIN_NAME] Verified Copy" at bounding box center [71, 64] width 125 height 15
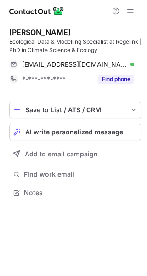
click at [61, 166] on div "Save to List / ATS / CRM List Select Lever Connect Greenhouse Connect Salesforc…" at bounding box center [75, 150] width 132 height 112
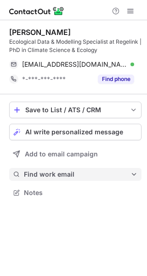
click at [65, 172] on span "Find work email" at bounding box center [77, 174] width 107 height 8
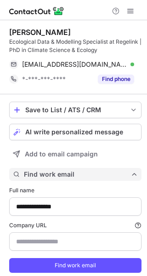
scroll to position [28, 0]
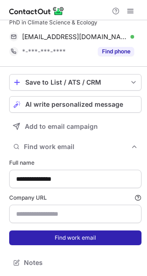
type input "**********"
click at [60, 240] on button "Find work email" at bounding box center [75, 237] width 132 height 15
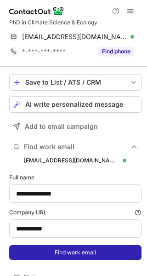
scroll to position [298, 141]
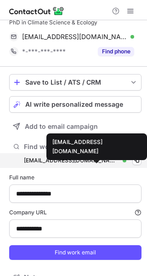
click at [90, 157] on div "nomikos.skyllas@regelink.nl" at bounding box center [71, 160] width 95 height 8
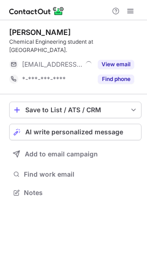
scroll to position [5, 5]
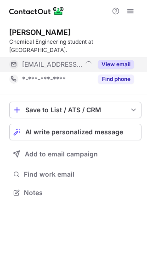
click at [108, 60] on button "View email" at bounding box center [116, 64] width 36 height 9
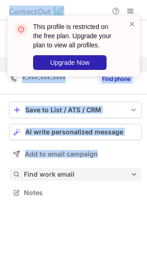
drag, startPoint x: 97, startPoint y: 87, endPoint x: 47, endPoint y: 169, distance: 96.2
click at [47, 169] on div "This profile is restricted on the free plan. Upgrade your plan to view all prof…" at bounding box center [73, 138] width 147 height 276
click at [47, 170] on span "Find work email" at bounding box center [77, 174] width 107 height 8
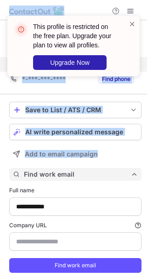
scroll to position [19, 0]
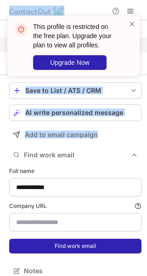
type input "**********"
click at [68, 240] on button "Find work email" at bounding box center [75, 246] width 132 height 15
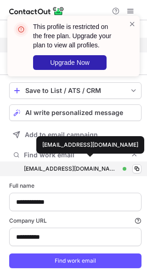
click at [69, 165] on div "geltink@duiker.com" at bounding box center [71, 169] width 95 height 8
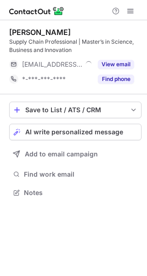
scroll to position [186, 147]
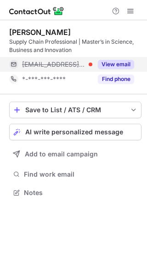
click at [116, 63] on button "View email" at bounding box center [116, 64] width 36 height 9
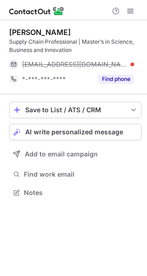
click at [70, 166] on div "Save to List / ATS / CRM List Select Lever Connect Greenhouse Connect Salesforc…" at bounding box center [75, 150] width 132 height 112
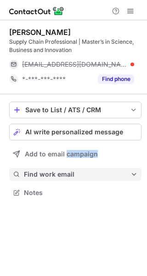
click at [67, 174] on span "Find work email" at bounding box center [77, 174] width 107 height 8
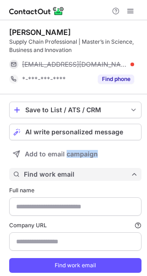
type input "**********"
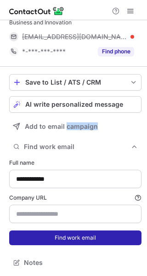
click at [68, 232] on button "Find work email" at bounding box center [75, 237] width 132 height 15
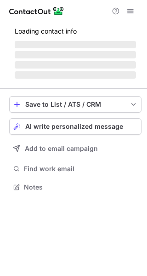
scroll to position [5, 5]
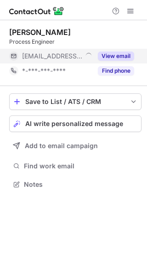
click at [115, 54] on button "View email" at bounding box center [116, 55] width 36 height 9
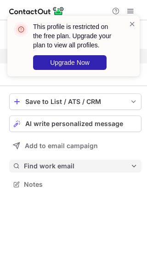
click at [48, 164] on span "Find work email" at bounding box center [77, 166] width 107 height 8
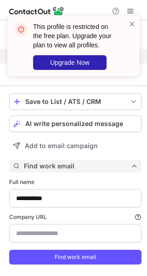
scroll to position [19, 0]
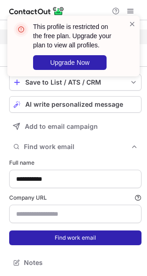
click at [60, 239] on button "Find work email" at bounding box center [75, 237] width 132 height 15
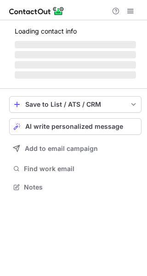
scroll to position [5, 5]
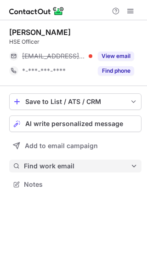
click at [64, 164] on span "Find work email" at bounding box center [77, 166] width 107 height 8
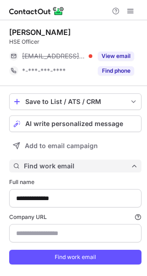
scroll to position [19, 0]
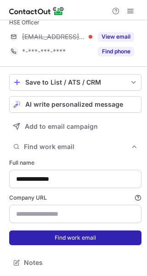
click at [67, 235] on button "Find work email" at bounding box center [75, 237] width 132 height 15
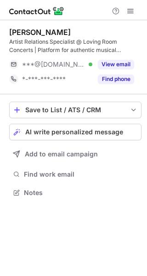
scroll to position [186, 147]
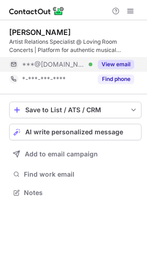
click at [114, 62] on button "View email" at bounding box center [116, 64] width 36 height 9
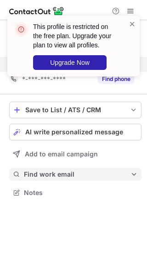
click at [38, 172] on span "Find work email" at bounding box center [77, 174] width 107 height 8
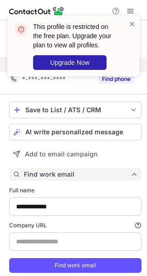
scroll to position [28, 0]
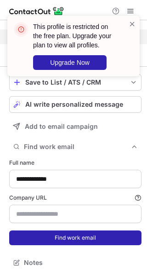
click at [42, 240] on button "Find work email" at bounding box center [75, 237] width 132 height 15
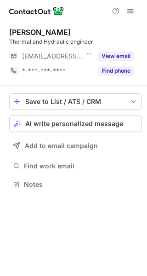
scroll to position [5, 5]
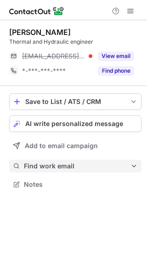
drag, startPoint x: 60, startPoint y: 175, endPoint x: 58, endPoint y: 168, distance: 6.8
click at [58, 168] on div "Save to List / ATS / CRM List Select Lever Connect Greenhouse Connect Salesforc…" at bounding box center [75, 142] width 132 height 112
click at [58, 168] on span "Find work email" at bounding box center [77, 166] width 107 height 8
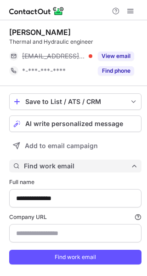
scroll to position [19, 0]
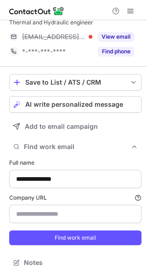
type input "******"
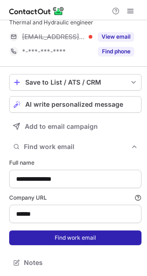
click at [68, 231] on button "Find work email" at bounding box center [75, 237] width 132 height 15
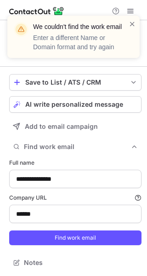
scroll to position [5, 0]
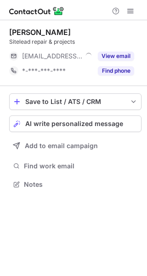
scroll to position [5, 5]
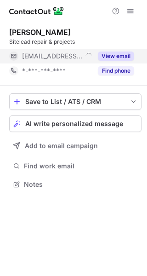
click at [123, 53] on button "View email" at bounding box center [116, 55] width 36 height 9
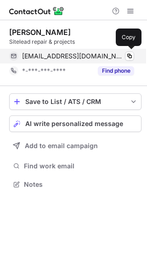
click at [53, 57] on span "jan@rotaryindustry.nl" at bounding box center [73, 56] width 102 height 8
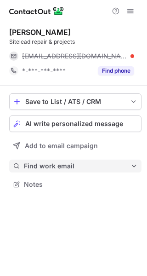
click at [79, 170] on button "Find work email" at bounding box center [75, 166] width 132 height 13
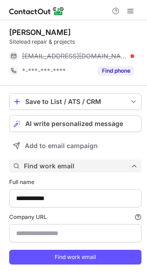
scroll to position [19, 0]
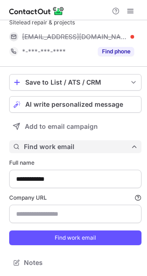
type input "**********"
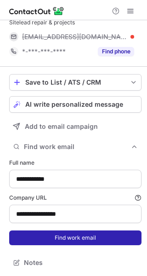
click at [69, 234] on button "Find work email" at bounding box center [75, 237] width 132 height 15
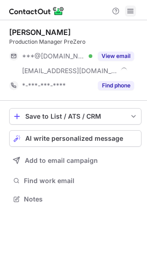
scroll to position [192, 147]
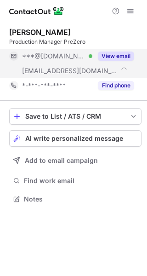
click at [107, 55] on button "View email" at bounding box center [116, 55] width 36 height 9
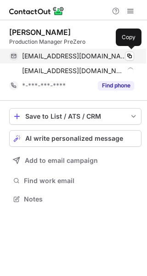
click at [72, 57] on span "[EMAIL_ADDRESS][DOMAIN_NAME]" at bounding box center [74, 56] width 105 height 8
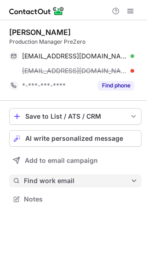
click at [34, 182] on span "Find work email" at bounding box center [77, 181] width 107 height 8
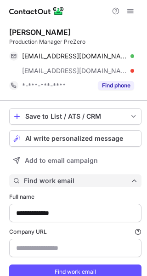
scroll to position [34, 0]
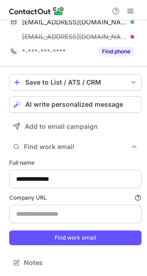
type input "*******"
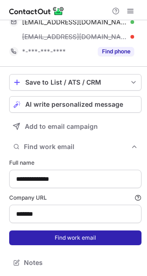
click at [46, 232] on button "Find work email" at bounding box center [75, 237] width 132 height 15
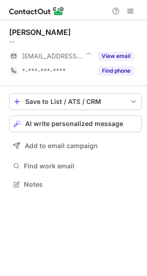
scroll to position [5, 5]
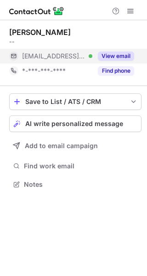
click at [108, 51] on div "View email" at bounding box center [113, 56] width 42 height 15
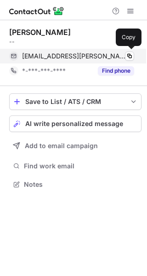
click at [77, 59] on span "mahdiyeh.ghaffari@rijksmuseum.nl" at bounding box center [74, 56] width 105 height 8
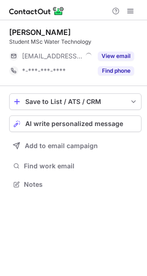
scroll to position [5, 5]
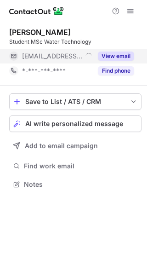
click at [110, 52] on button "View email" at bounding box center [116, 55] width 36 height 9
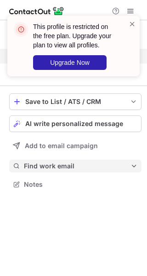
click at [76, 165] on span "Find work email" at bounding box center [77, 166] width 107 height 8
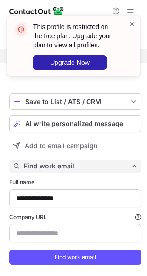
scroll to position [19, 0]
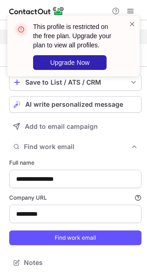
type input "*********"
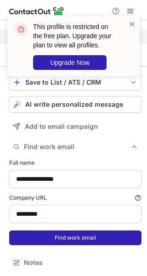
click at [84, 236] on button "Find work email" at bounding box center [75, 237] width 132 height 15
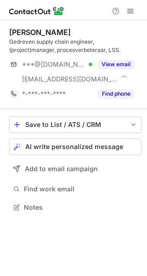
scroll to position [200, 147]
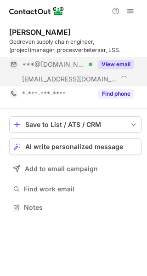
click at [120, 64] on button "View email" at bounding box center [116, 64] width 36 height 9
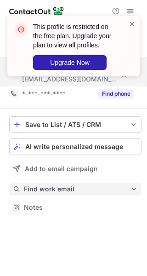
click at [41, 193] on button "Find work email" at bounding box center [75, 189] width 132 height 13
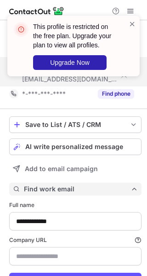
scroll to position [42, 0]
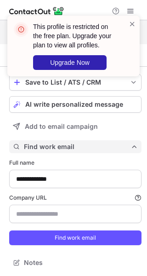
type input "**********"
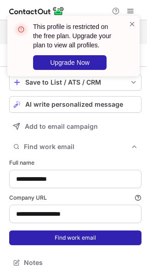
click at [51, 243] on button "Find work email" at bounding box center [75, 237] width 132 height 15
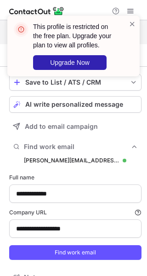
scroll to position [313, 141]
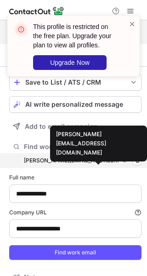
click at [99, 159] on div "dave.zijlstra@seal-analytical.com" at bounding box center [71, 160] width 95 height 8
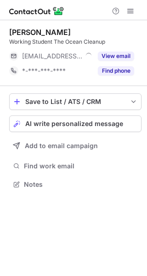
scroll to position [5, 5]
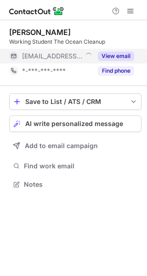
click at [120, 54] on button "View email" at bounding box center [116, 55] width 36 height 9
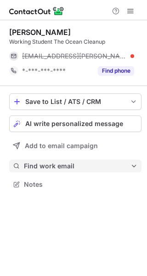
click at [69, 165] on span "Find work email" at bounding box center [77, 166] width 107 height 8
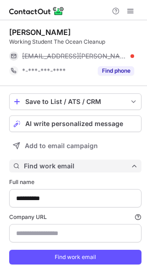
scroll to position [19, 0]
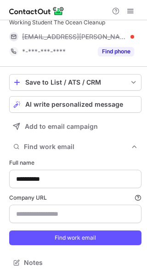
type input "**********"
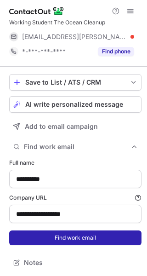
click at [75, 236] on button "Find work email" at bounding box center [75, 237] width 132 height 15
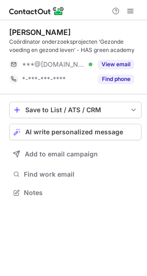
scroll to position [186, 147]
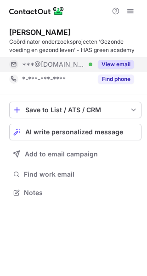
click at [115, 67] on button "View email" at bounding box center [116, 64] width 36 height 9
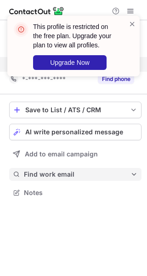
click at [46, 173] on span "Find work email" at bounding box center [77, 174] width 107 height 8
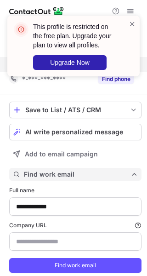
scroll to position [28, 0]
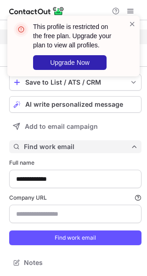
type input "********"
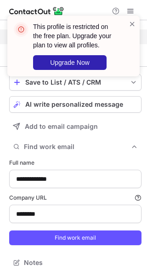
click at [51, 226] on form "**********" at bounding box center [75, 201] width 132 height 97
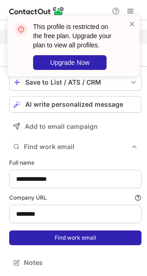
click at [52, 231] on button "Find work email" at bounding box center [75, 237] width 132 height 15
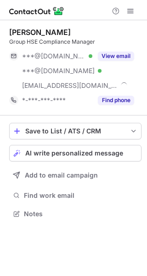
scroll to position [207, 147]
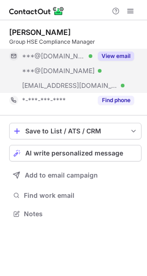
click at [120, 55] on button "View email" at bounding box center [116, 55] width 36 height 9
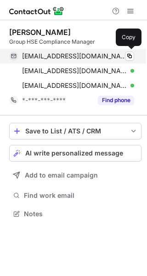
click at [79, 57] on span "biancaschriever@hotmail.com" at bounding box center [74, 56] width 105 height 8
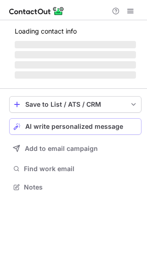
scroll to position [5, 5]
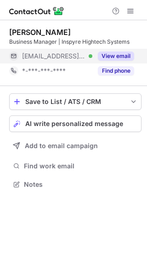
click at [103, 56] on button "View email" at bounding box center [116, 55] width 36 height 9
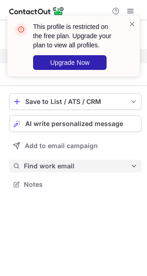
click at [57, 160] on button "Find work email" at bounding box center [75, 166] width 132 height 13
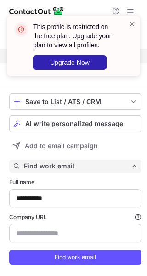
scroll to position [19, 0]
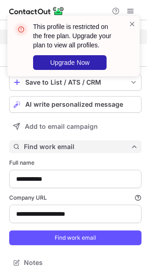
type input "**********"
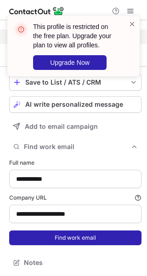
click at [55, 240] on button "Find work email" at bounding box center [75, 237] width 132 height 15
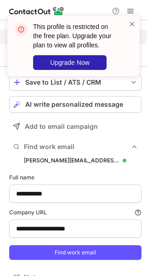
scroll to position [290, 141]
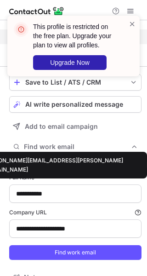
click at [96, 160] on div "bob.lammers@inspyre-engineers.com" at bounding box center [71, 160] width 95 height 8
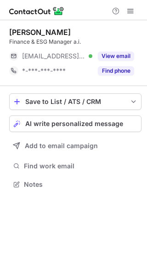
scroll to position [5, 5]
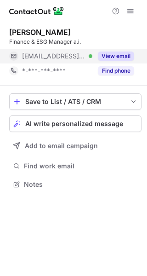
click at [102, 55] on button "View email" at bounding box center [116, 55] width 36 height 9
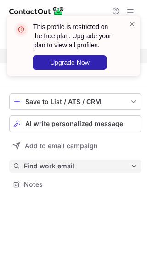
click at [43, 160] on button "Find work email" at bounding box center [75, 166] width 132 height 13
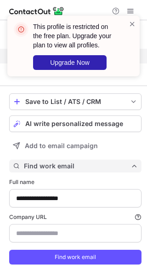
scroll to position [19, 0]
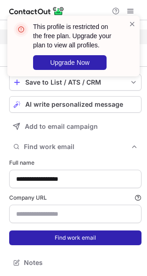
click at [62, 234] on button "Find work email" at bounding box center [75, 237] width 132 height 15
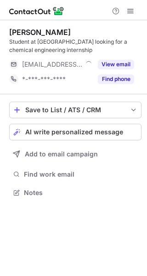
scroll to position [186, 147]
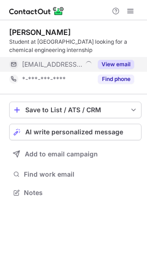
click at [117, 65] on button "View email" at bounding box center [116, 64] width 36 height 9
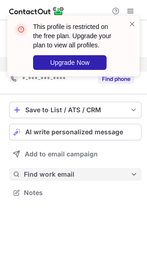
click at [47, 180] on button "Find work email" at bounding box center [75, 174] width 132 height 13
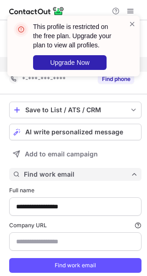
scroll to position [28, 0]
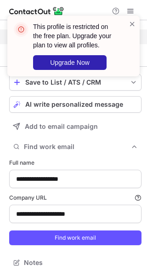
type input "**********"
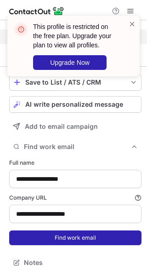
click at [59, 239] on button "Find work email" at bounding box center [75, 237] width 132 height 15
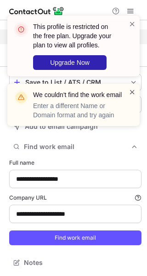
click at [131, 91] on span at bounding box center [132, 91] width 7 height 9
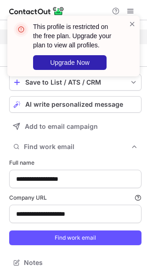
click at [129, 18] on div "This profile is restricted on the free plan. Upgrade your plan to view all prof…" at bounding box center [73, 46] width 132 height 61
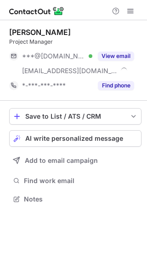
scroll to position [192, 147]
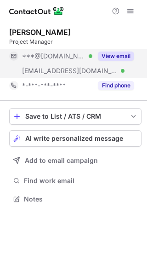
click at [115, 50] on div "View email" at bounding box center [113, 56] width 42 height 15
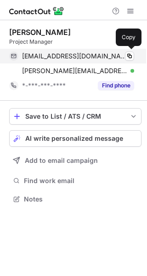
click at [63, 58] on span "[EMAIL_ADDRESS][DOMAIN_NAME]" at bounding box center [74, 56] width 105 height 8
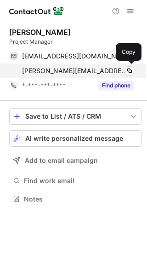
click at [30, 74] on span "[PERSON_NAME][EMAIL_ADDRESS][DOMAIN_NAME]" at bounding box center [74, 71] width 105 height 8
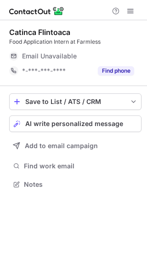
scroll to position [5, 5]
click at [77, 174] on div "Save to List / ATS / CRM List Select Lever Connect Greenhouse Connect Salesforc…" at bounding box center [75, 142] width 132 height 112
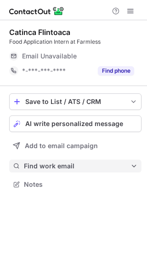
click at [70, 170] on button "Find work email" at bounding box center [75, 166] width 132 height 13
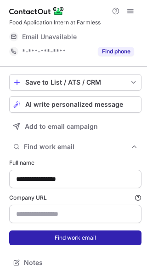
click at [63, 239] on button "Find work email" at bounding box center [75, 237] width 132 height 15
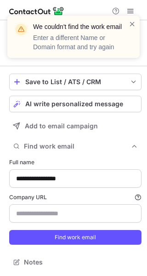
scroll to position [5, 0]
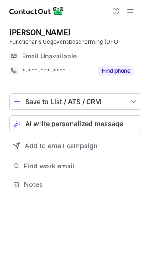
scroll to position [5, 5]
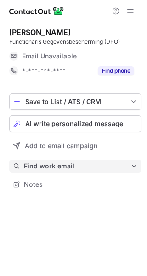
click at [53, 160] on button "Find work email" at bounding box center [75, 166] width 132 height 13
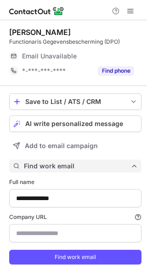
scroll to position [19, 0]
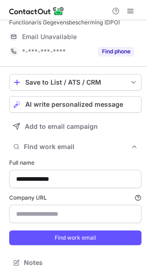
type input "**********"
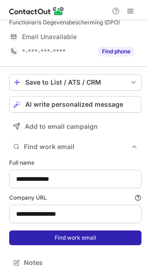
click at [65, 241] on button "Find work email" at bounding box center [75, 237] width 132 height 15
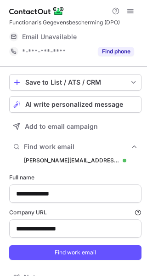
scroll to position [290, 141]
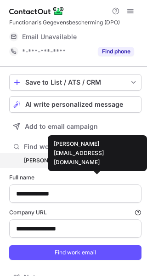
click at [94, 159] on div "l.strijdonk@grdebevelanden.nl" at bounding box center [71, 160] width 95 height 8
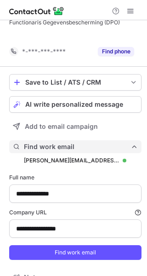
scroll to position [275, 141]
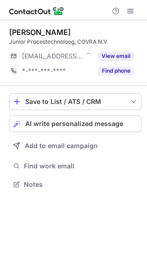
scroll to position [5, 5]
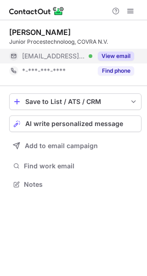
click at [114, 54] on button "View email" at bounding box center [116, 55] width 36 height 9
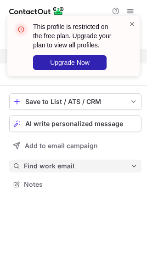
click at [43, 164] on span "Find work email" at bounding box center [77, 166] width 107 height 8
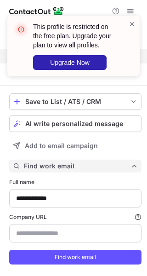
scroll to position [19, 0]
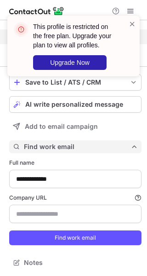
type input "********"
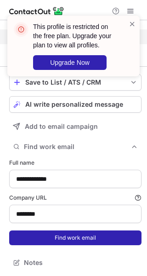
click at [52, 234] on button "Find work email" at bounding box center [75, 237] width 132 height 15
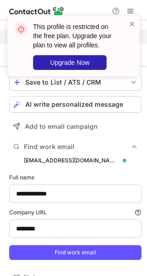
scroll to position [290, 141]
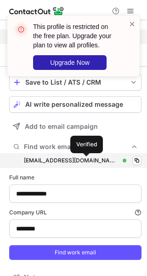
click at [123, 160] on div at bounding box center [125, 161] width 4 height 4
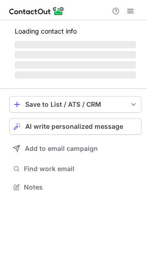
scroll to position [186, 147]
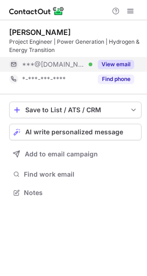
click at [113, 61] on button "View email" at bounding box center [116, 64] width 36 height 9
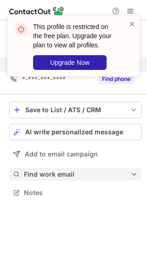
click at [57, 169] on button "Find work email" at bounding box center [75, 174] width 132 height 13
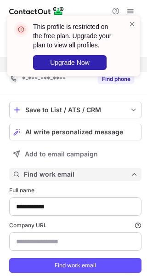
scroll to position [28, 0]
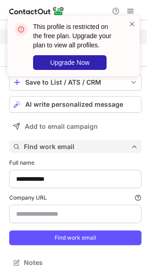
type input "*******"
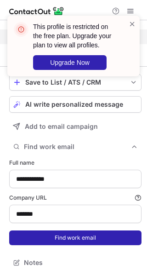
click at [54, 240] on button "Find work email" at bounding box center [75, 237] width 132 height 15
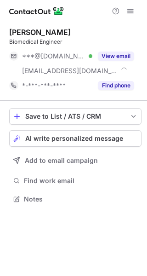
scroll to position [192, 147]
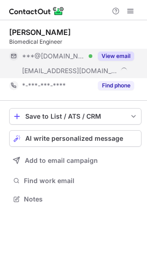
click at [115, 55] on button "View email" at bounding box center [116, 55] width 36 height 9
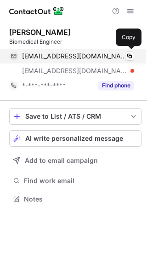
click at [60, 53] on span "[EMAIL_ADDRESS][DOMAIN_NAME]" at bounding box center [74, 56] width 105 height 8
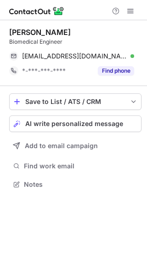
scroll to position [177, 147]
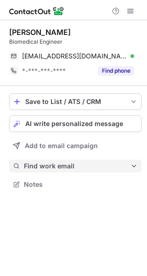
click at [72, 169] on span "Find work email" at bounding box center [77, 166] width 107 height 8
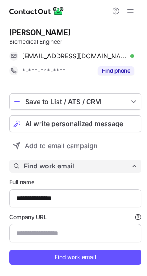
scroll to position [19, 0]
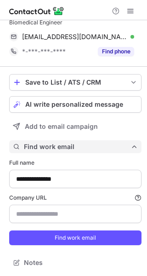
type input "**********"
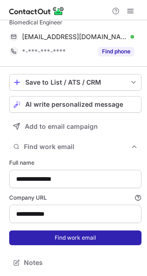
click at [52, 242] on button "Find work email" at bounding box center [75, 237] width 132 height 15
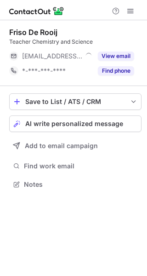
scroll to position [5, 5]
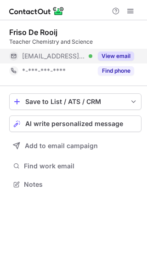
click at [115, 51] on div "View email" at bounding box center [113, 56] width 42 height 15
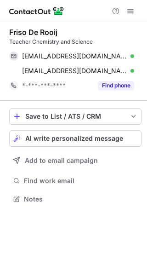
scroll to position [192, 147]
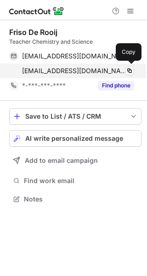
click at [68, 63] on div "fderooij@martinuscollege.nl Verified Copy" at bounding box center [71, 70] width 125 height 15
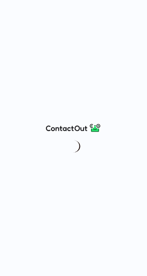
click at [137, 114] on div at bounding box center [73, 138] width 147 height 276
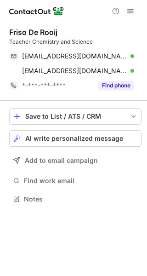
scroll to position [192, 147]
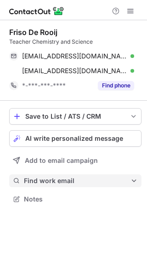
click at [57, 177] on span "Find work email" at bounding box center [77, 181] width 107 height 8
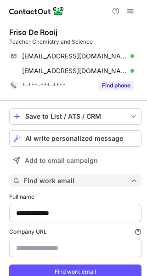
scroll to position [34, 0]
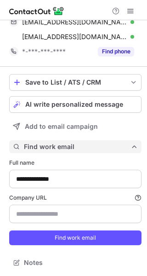
type input "**********"
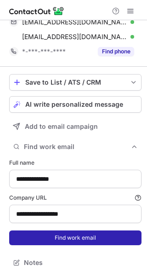
click at [69, 240] on button "Find work email" at bounding box center [75, 237] width 132 height 15
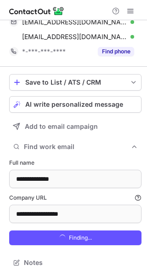
scroll to position [304, 141]
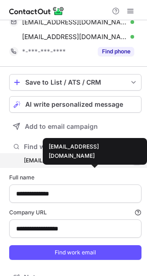
click at [86, 162] on div "fderooij@martinuscollege.nl" at bounding box center [71, 160] width 95 height 8
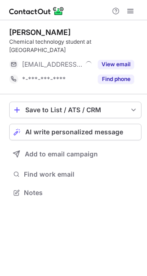
scroll to position [186, 147]
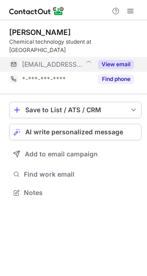
click at [112, 66] on button "View email" at bounding box center [116, 64] width 36 height 9
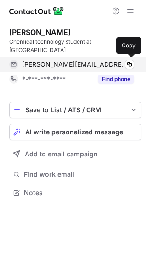
click at [79, 63] on span "[PERSON_NAME][EMAIL_ADDRESS][DOMAIN_NAME]" at bounding box center [74, 64] width 105 height 8
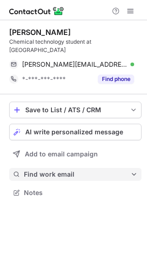
click at [47, 176] on span "Find work email" at bounding box center [77, 174] width 107 height 8
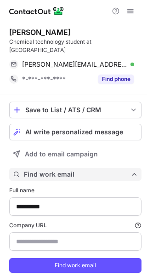
scroll to position [28, 0]
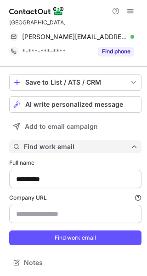
type input "**********"
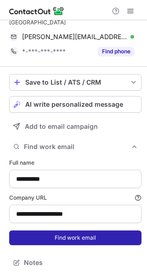
click at [54, 233] on button "Find work email" at bounding box center [75, 237] width 132 height 15
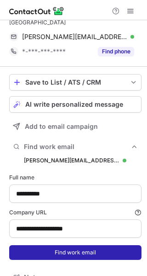
scroll to position [298, 141]
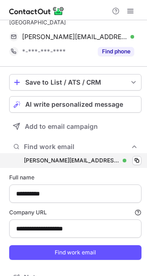
click at [84, 164] on div "l.kasto@eskagraphicboard.com l.kasto@eskagraphicboard.com Verified Copy" at bounding box center [75, 160] width 132 height 15
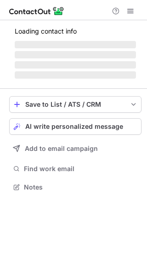
scroll to position [5, 5]
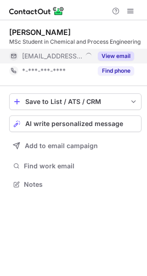
click at [119, 49] on div "View email" at bounding box center [113, 56] width 42 height 15
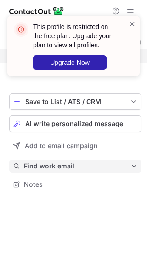
click at [58, 165] on span "Find work email" at bounding box center [77, 166] width 107 height 8
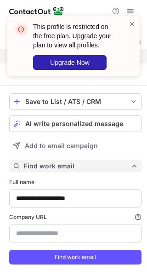
scroll to position [28, 0]
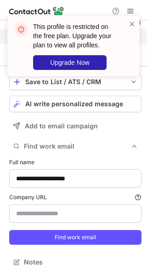
type input "**********"
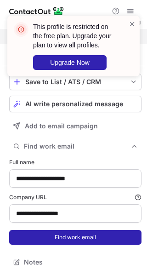
click at [65, 240] on button "Find work email" at bounding box center [75, 237] width 132 height 15
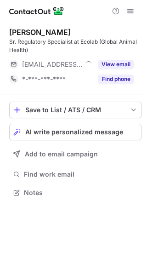
scroll to position [186, 147]
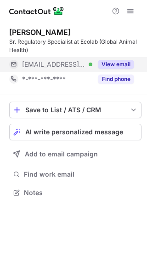
click at [104, 64] on button "View email" at bounding box center [116, 64] width 36 height 9
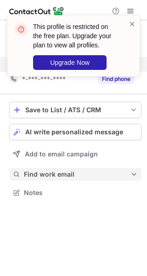
click at [53, 172] on span "Find work email" at bounding box center [77, 174] width 107 height 8
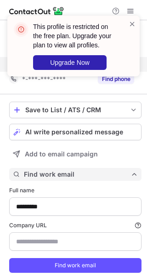
scroll to position [28, 0]
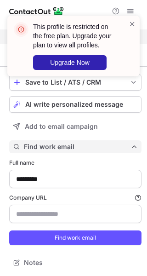
type input "**********"
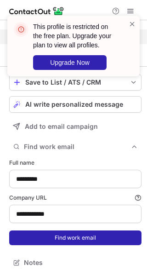
click at [68, 233] on button "Find work email" at bounding box center [75, 237] width 132 height 15
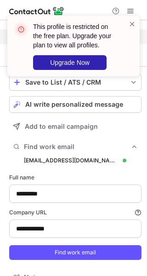
scroll to position [298, 141]
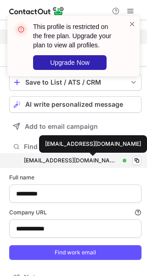
click at [78, 159] on div "[EMAIL_ADDRESS][DOMAIN_NAME]" at bounding box center [71, 160] width 95 height 8
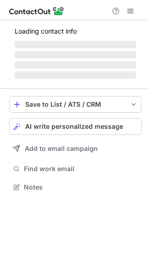
scroll to position [5, 5]
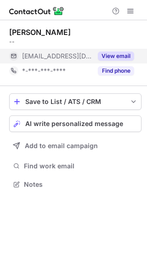
click at [112, 57] on button "View email" at bounding box center [116, 55] width 36 height 9
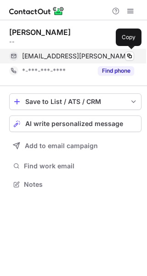
click at [57, 53] on span "[EMAIL_ADDRESS][PERSON_NAME][DOMAIN_NAME]" at bounding box center [78, 56] width 112 height 8
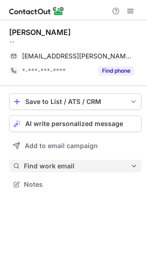
click at [52, 163] on span "Find work email" at bounding box center [77, 166] width 107 height 8
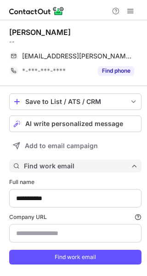
scroll to position [19, 0]
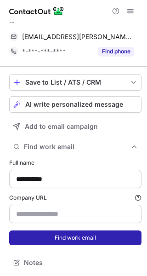
type input "**********"
click at [57, 238] on button "Find work email" at bounding box center [75, 237] width 132 height 15
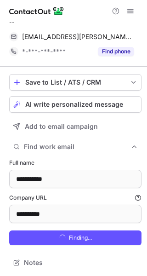
scroll to position [290, 141]
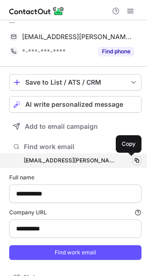
click at [133, 161] on span at bounding box center [136, 160] width 7 height 7
